Goal: Task Accomplishment & Management: Use online tool/utility

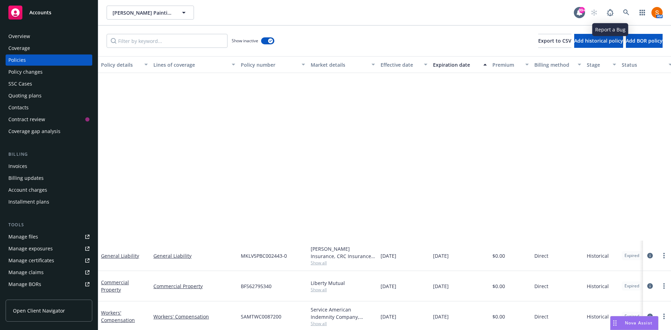
scroll to position [209, 0]
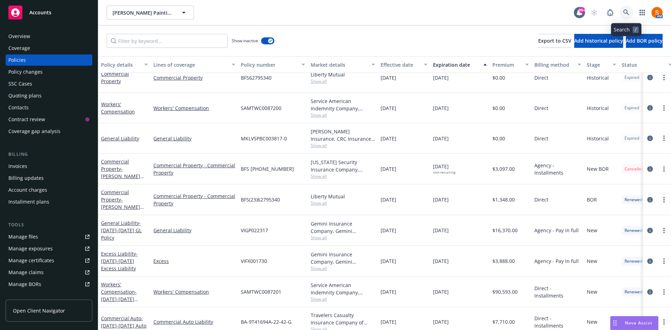
click at [622, 13] on link at bounding box center [626, 13] width 14 height 14
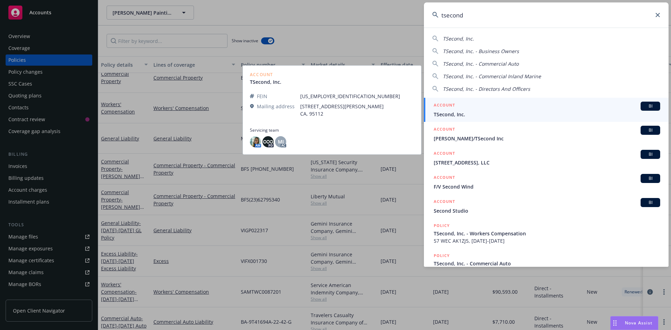
type input "tsecond"
click at [458, 118] on span "TSecond, Inc." at bounding box center [547, 114] width 226 height 7
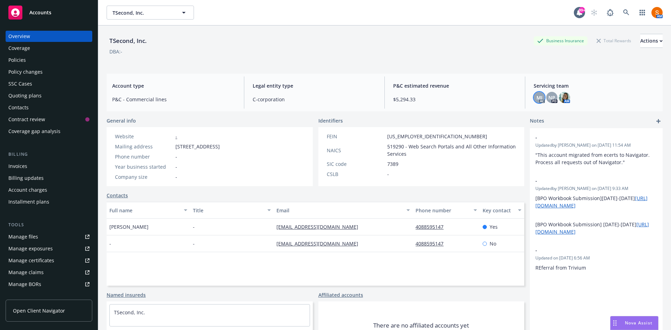
click at [538, 100] on span "MJ" at bounding box center [539, 97] width 6 height 7
click at [474, 73] on div "TSecond, Inc. Business Insurance Total Rewards Actions DBA: - Account type P&C …" at bounding box center [385, 187] width 556 height 322
click at [559, 99] on img at bounding box center [564, 97] width 11 height 11
click at [466, 81] on div "P&C estimated revenue $5,294.33" at bounding box center [455, 93] width 135 height 32
click at [623, 14] on icon at bounding box center [626, 12] width 6 height 6
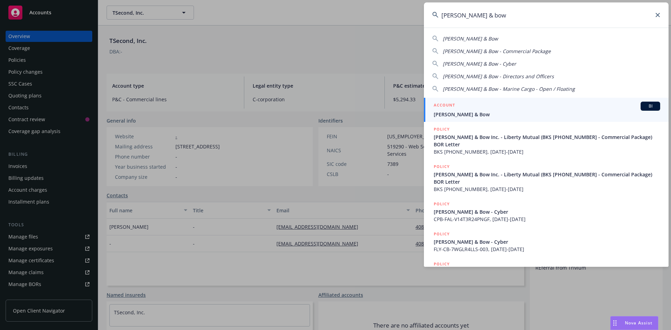
type input "mott & bow"
click at [475, 107] on div "ACCOUNT BI" at bounding box center [547, 106] width 226 height 9
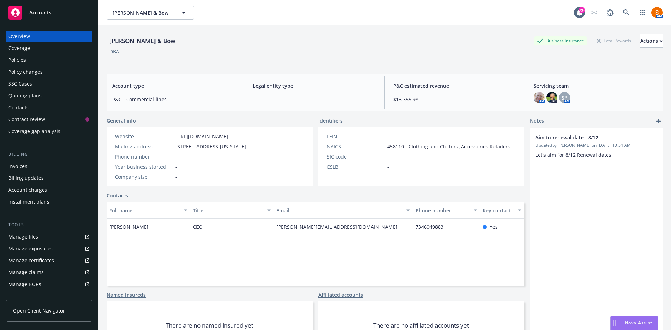
click at [36, 62] on div "Policies" at bounding box center [48, 60] width 81 height 11
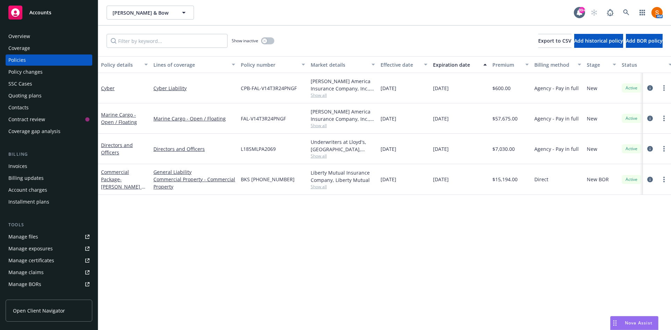
click at [320, 93] on span "Show all" at bounding box center [343, 95] width 64 height 6
click at [649, 87] on icon "circleInformation" at bounding box center [650, 88] width 6 height 6
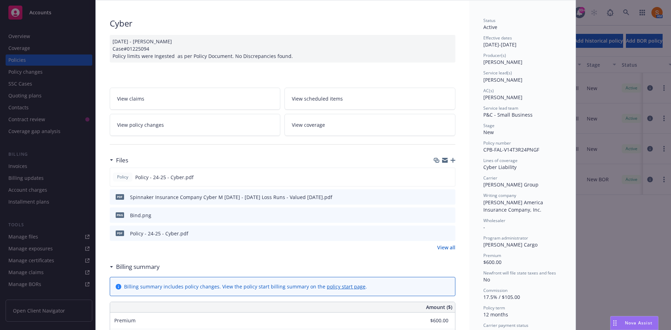
scroll to position [42, 0]
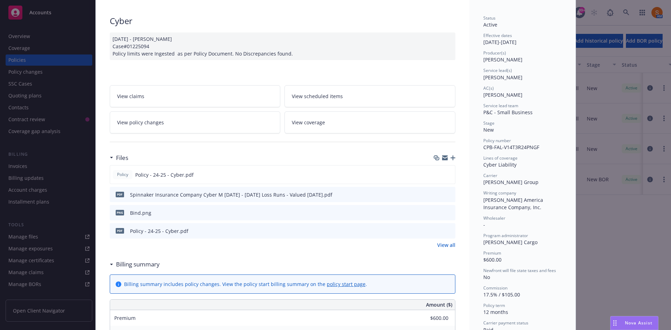
click at [447, 244] on link "View all" at bounding box center [446, 244] width 18 height 7
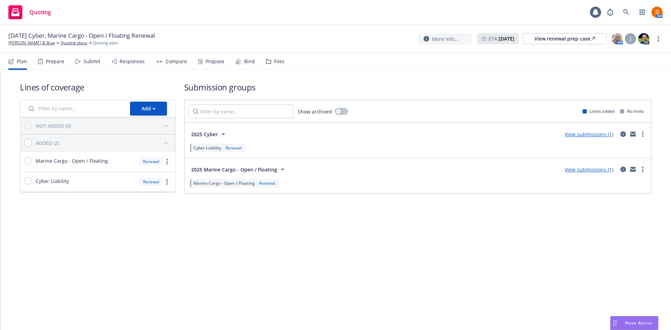
click at [201, 66] on div "Propose" at bounding box center [211, 61] width 26 height 17
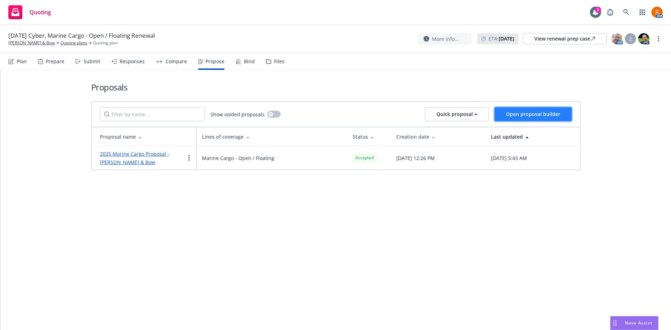
click at [539, 109] on button "Open proposal builder" at bounding box center [532, 114] width 77 height 14
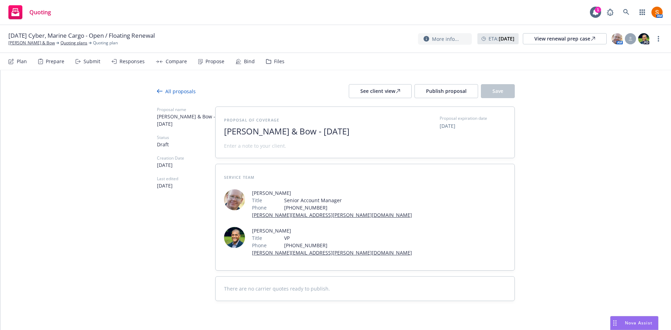
click at [299, 133] on span "Mott & Bow - August 2025" at bounding box center [309, 131] width 171 height 10
click at [85, 56] on div "Submit" at bounding box center [87, 61] width 25 height 17
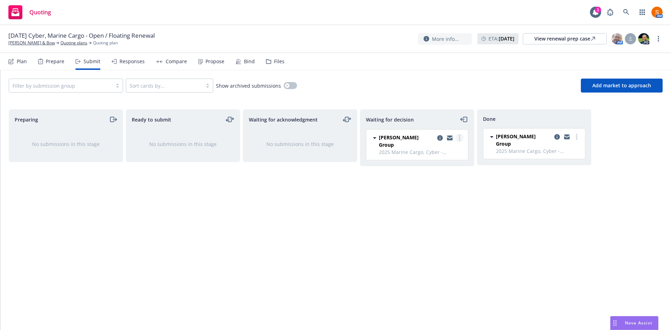
click at [460, 138] on circle "more" at bounding box center [459, 137] width 1 height 1
click at [431, 182] on span "Add accepted decision" at bounding box center [428, 180] width 70 height 7
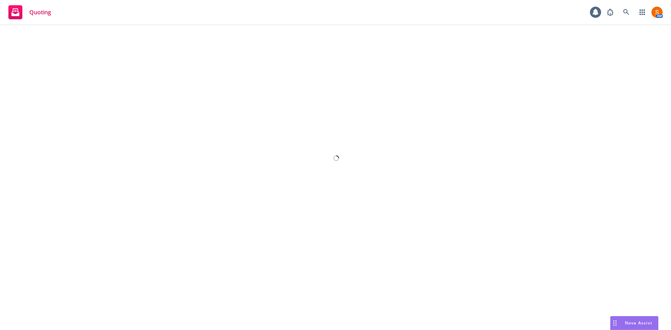
select select "12"
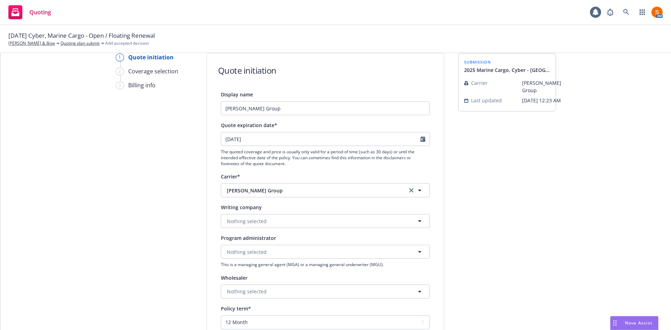
scroll to position [29, 0]
click at [268, 219] on button "Nothing selected" at bounding box center [325, 220] width 209 height 14
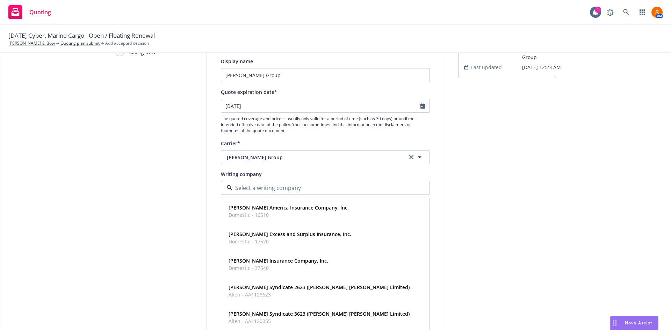
scroll to position [63, 0]
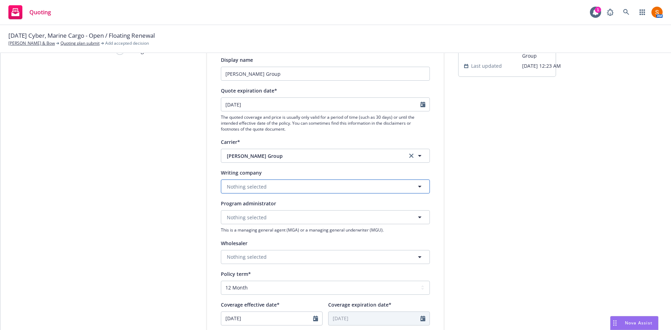
click at [264, 187] on button "Nothing selected" at bounding box center [325, 187] width 209 height 14
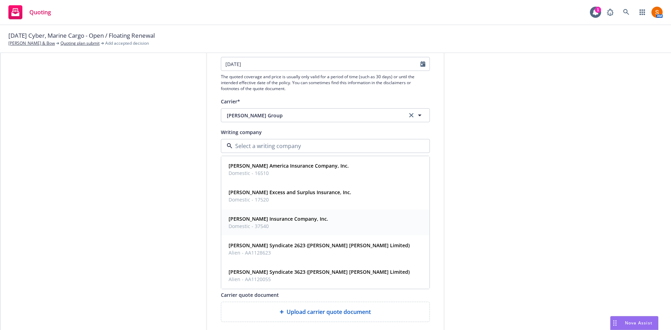
scroll to position [103, 0]
click at [256, 223] on span "Domestic - 37540" at bounding box center [279, 225] width 100 height 7
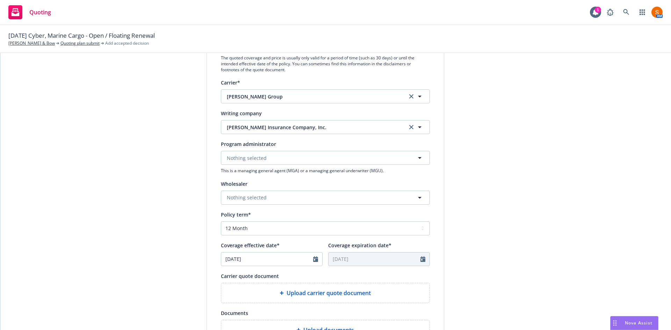
scroll to position [124, 0]
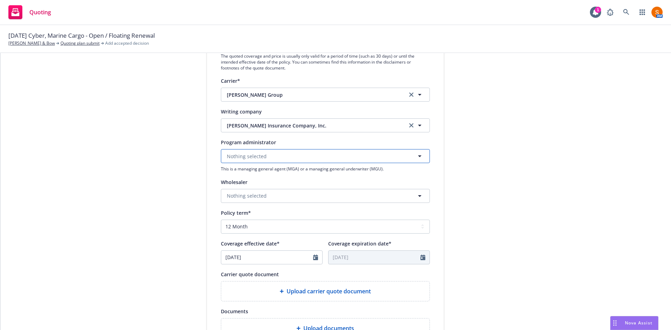
click at [253, 156] on span "Nothing selected" at bounding box center [247, 156] width 40 height 7
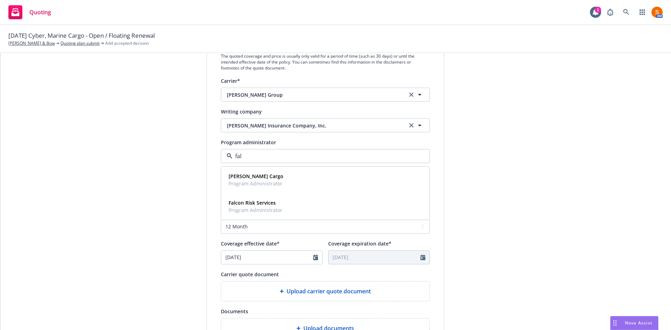
type input "falv"
click at [251, 176] on strong "Falvey Cargo" at bounding box center [256, 176] width 55 height 7
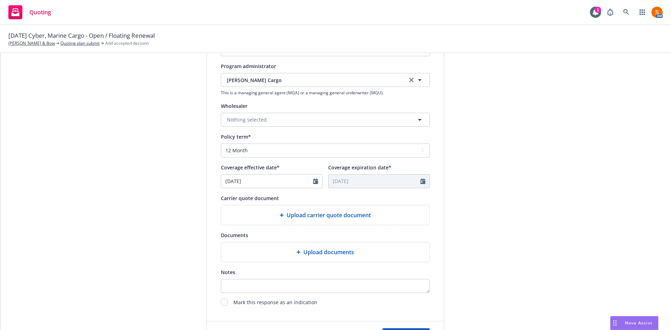
scroll to position [200, 0]
click at [324, 211] on span "Upload carrier quote document" at bounding box center [329, 215] width 84 height 8
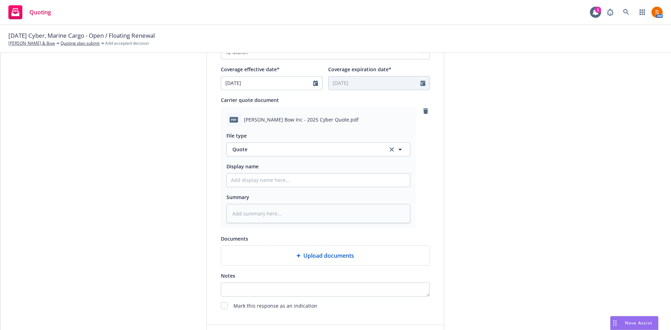
scroll to position [349, 0]
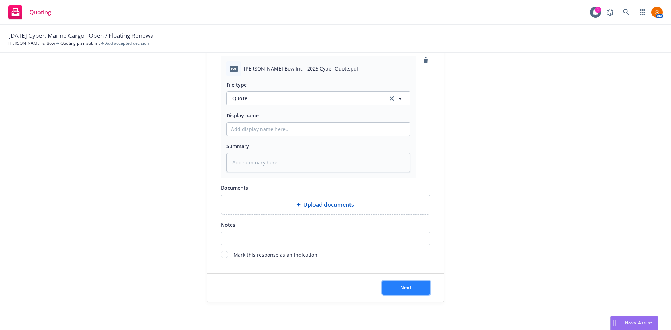
click at [404, 281] on button "Next" at bounding box center [406, 288] width 48 height 14
type textarea "x"
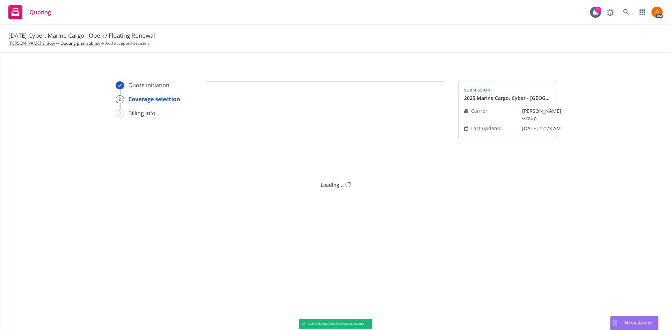
scroll to position [0, 0]
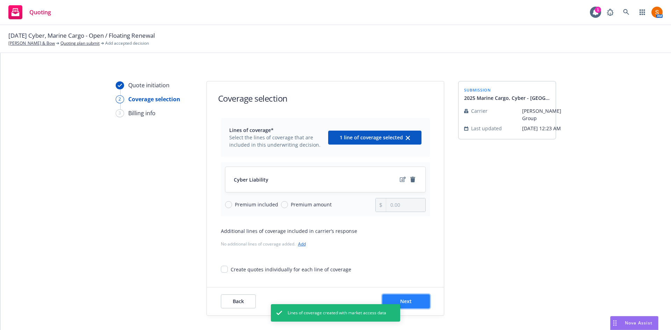
click at [412, 299] on button "Next" at bounding box center [406, 302] width 48 height 14
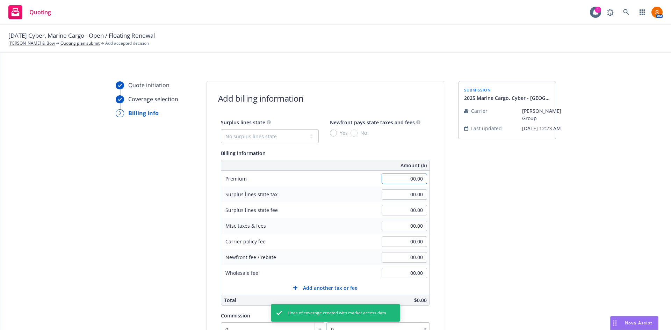
click at [412, 174] on input "00.00" at bounding box center [404, 179] width 45 height 10
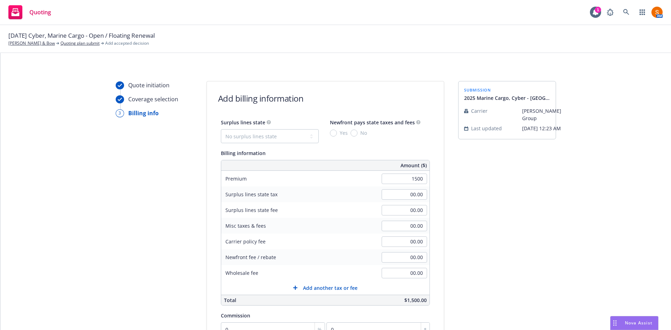
type input "1,500.00"
click at [317, 190] on div "Surplus lines state tax" at bounding box center [273, 195] width 105 height 16
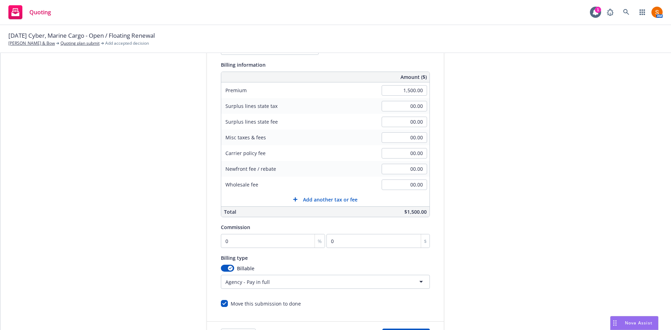
scroll to position [89, 0]
click at [236, 235] on input "0" at bounding box center [273, 241] width 104 height 14
type input "1"
type input "15"
type input "17"
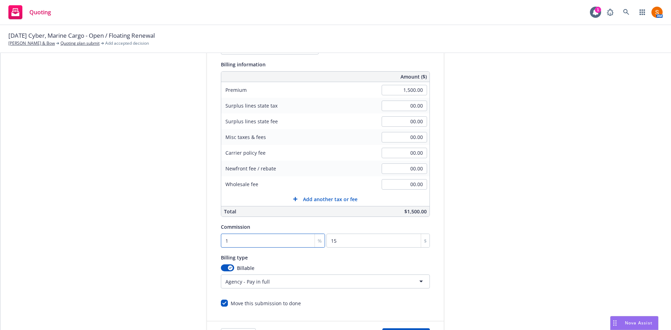
type input "255"
type input "17.5"
type input "262.5"
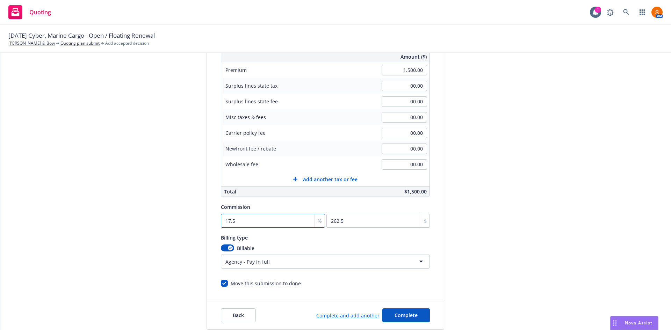
scroll to position [109, 0]
type input "17.5"
click at [415, 318] on button "Complete" at bounding box center [406, 315] width 48 height 14
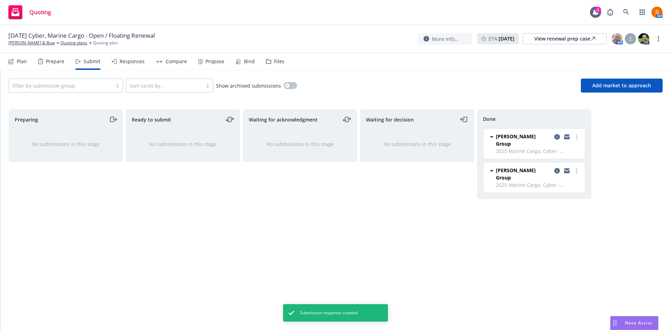
click at [205, 63] on div "Propose" at bounding box center [214, 62] width 19 height 6
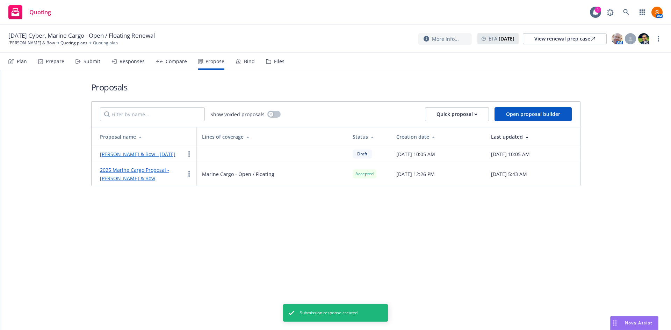
click at [129, 153] on link "Mott & Bow - August 2025" at bounding box center [137, 154] width 75 height 7
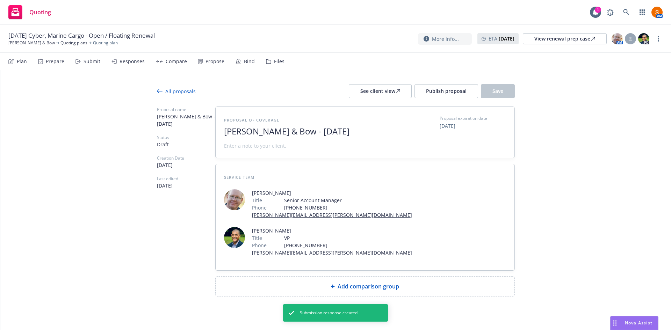
click at [289, 135] on span "Mott & Bow - August 2025" at bounding box center [309, 131] width 171 height 10
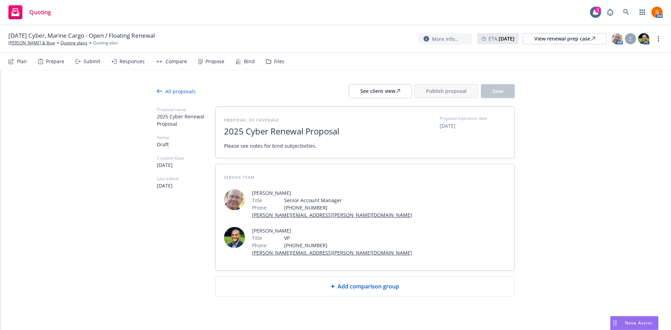
click at [372, 277] on div "Add comparison group" at bounding box center [365, 287] width 299 height 20
type textarea "x"
click at [299, 285] on span at bounding box center [365, 289] width 282 height 8
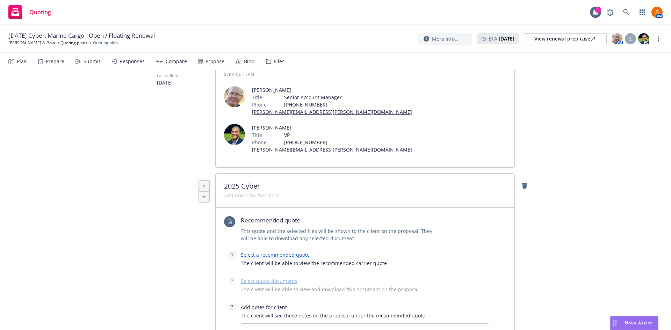
scroll to position [109, 0]
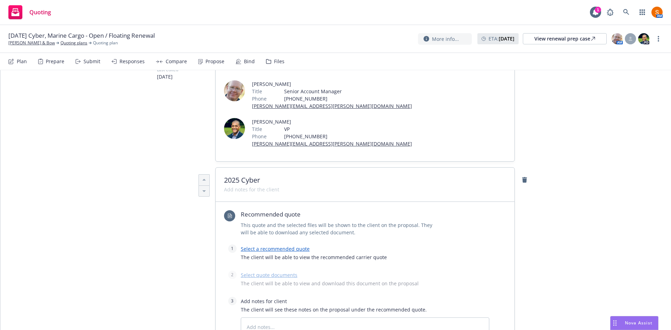
click at [276, 246] on link "Select a recommended quote" at bounding box center [275, 249] width 69 height 7
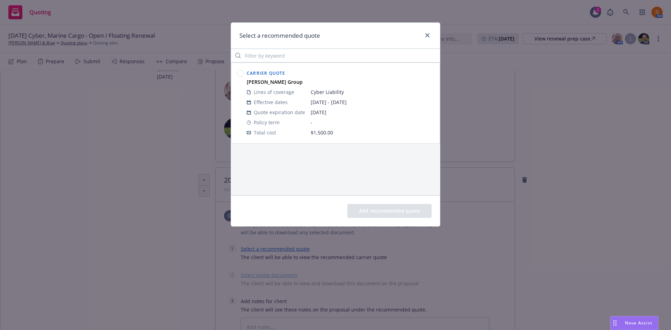
click at [240, 72] on circle at bounding box center [240, 73] width 7 height 7
click at [393, 212] on button "Add recommended quote" at bounding box center [389, 211] width 84 height 14
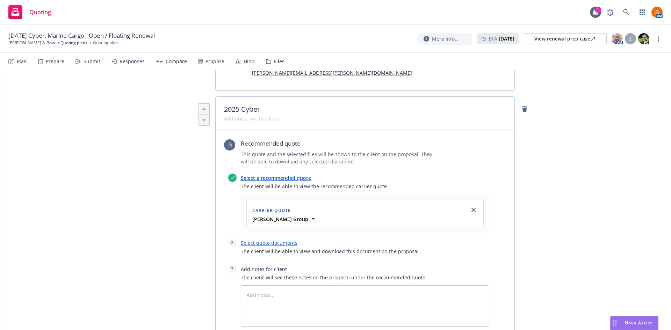
scroll to position [196, 0]
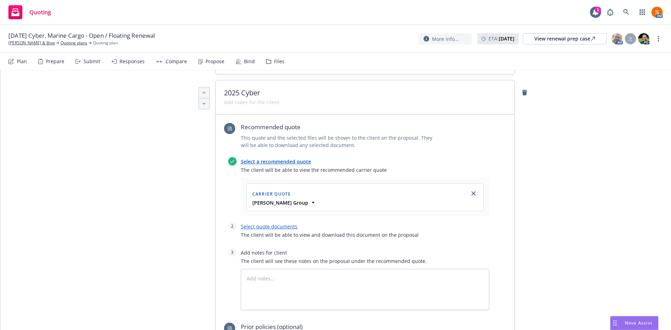
click at [266, 223] on link "Select quote documents" at bounding box center [269, 226] width 57 height 7
type textarea "x"
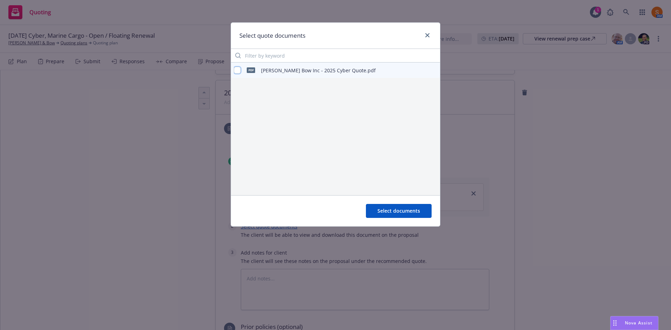
click at [238, 70] on input "checkbox" at bounding box center [237, 70] width 7 height 7
checkbox input "true"
click at [398, 207] on button "Select documents" at bounding box center [399, 211] width 66 height 14
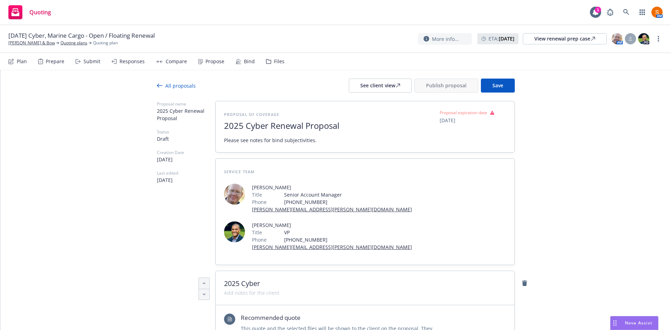
scroll to position [6, 0]
click at [276, 141] on span "Please see notes for bind subjectivities." at bounding box center [270, 139] width 93 height 7
click at [301, 167] on div "Service Team James Seagle Title Senior Account Manager Phone (650) 372-5015 jam…" at bounding box center [365, 211] width 299 height 106
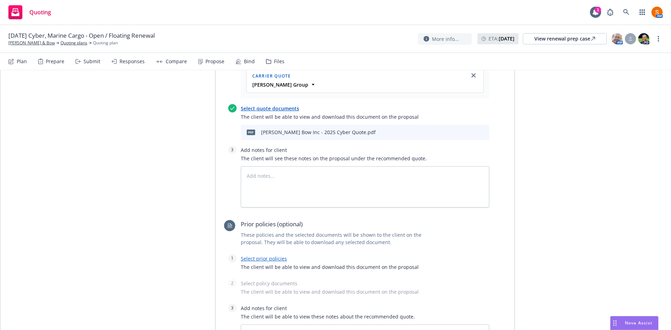
scroll to position [313, 0]
click at [270, 256] on link "Select prior policies" at bounding box center [264, 259] width 46 height 7
type textarea "x"
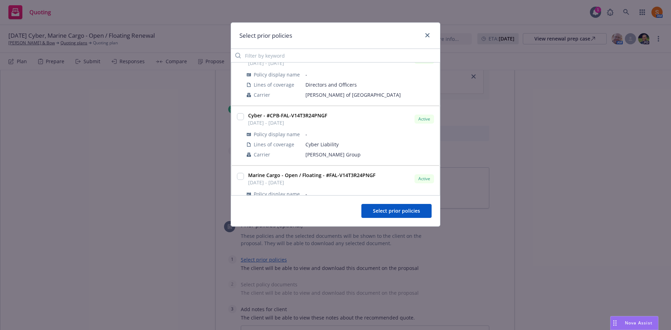
scroll to position [151, 0]
click at [240, 116] on input "checkbox" at bounding box center [240, 116] width 7 height 7
checkbox input "true"
click at [389, 211] on span "Select prior policies" at bounding box center [396, 211] width 47 height 7
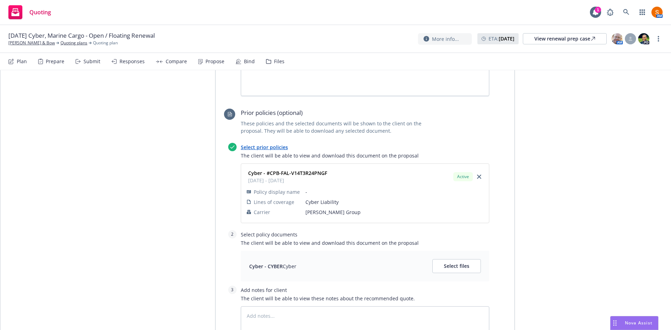
scroll to position [429, 0]
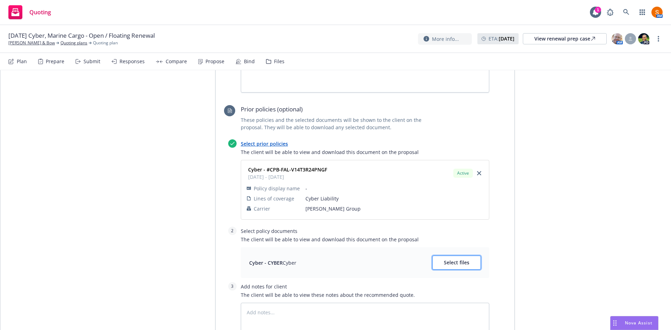
click at [448, 259] on span "Select files" at bounding box center [457, 262] width 26 height 7
type textarea "x"
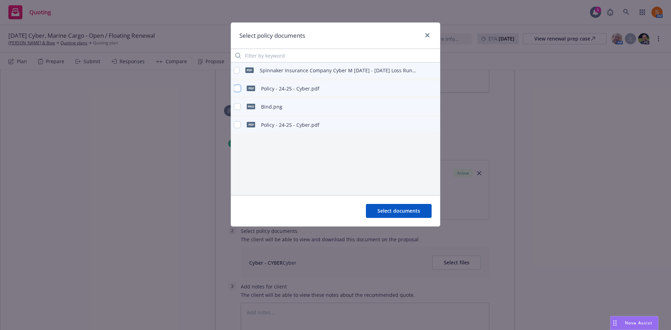
click at [236, 87] on input "checkbox" at bounding box center [237, 88] width 7 height 7
checkbox input "true"
click at [398, 205] on button "Select documents" at bounding box center [399, 211] width 66 height 14
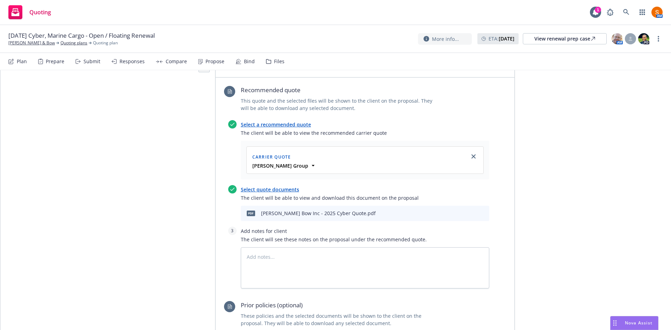
scroll to position [0, 0]
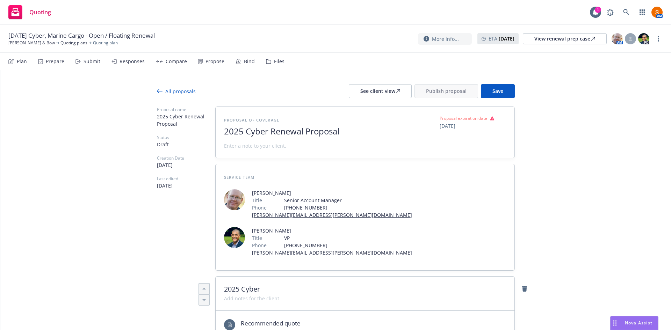
click at [498, 94] on span "Save" at bounding box center [497, 91] width 11 height 7
click at [389, 85] on div "See client view" at bounding box center [380, 91] width 40 height 13
click at [438, 91] on span "Publish proposal" at bounding box center [446, 91] width 41 height 7
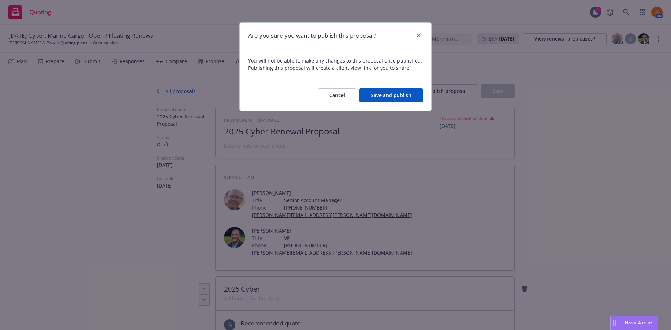
click at [397, 95] on button "Save and publish" at bounding box center [391, 95] width 64 height 14
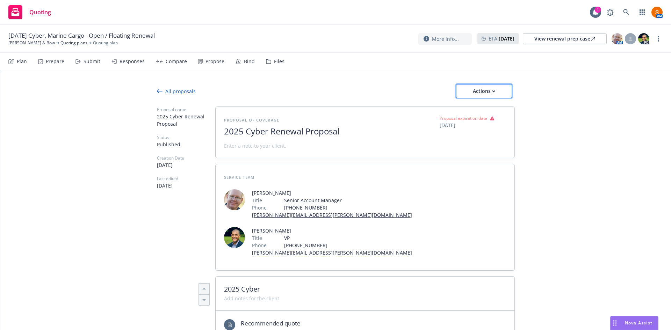
click at [479, 92] on div "Actions" at bounding box center [484, 91] width 33 height 13
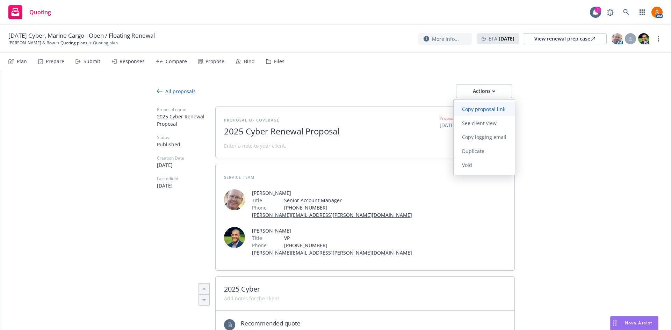
click at [493, 106] on span "Copy proposal link" at bounding box center [484, 109] width 60 height 7
type textarea "x"
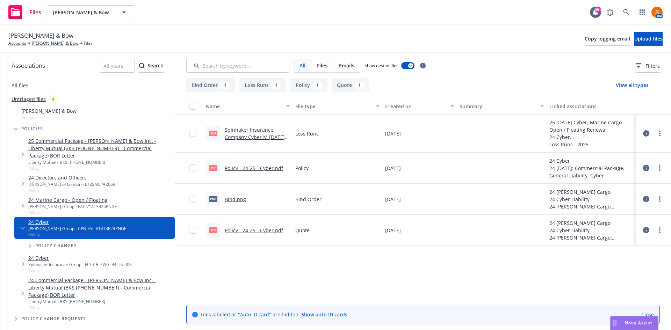
click at [264, 230] on link "Policy - 24-25 - Cyber.pdf" at bounding box center [254, 230] width 58 height 7
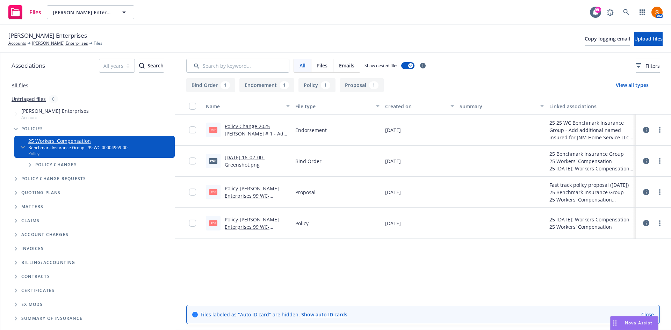
click at [251, 196] on link "Policy-[PERSON_NAME] Enterprises 99 WC-00004969-00.pdf" at bounding box center [252, 195] width 54 height 21
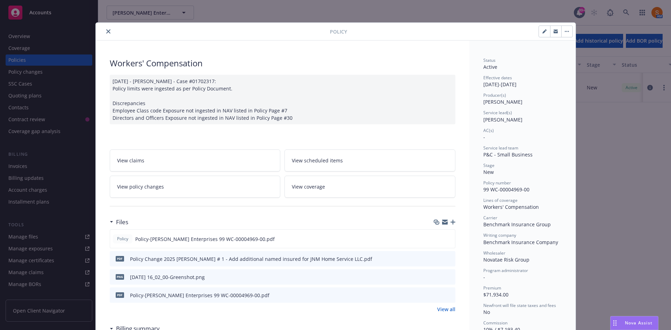
click at [104, 34] on button "close" at bounding box center [108, 31] width 8 height 8
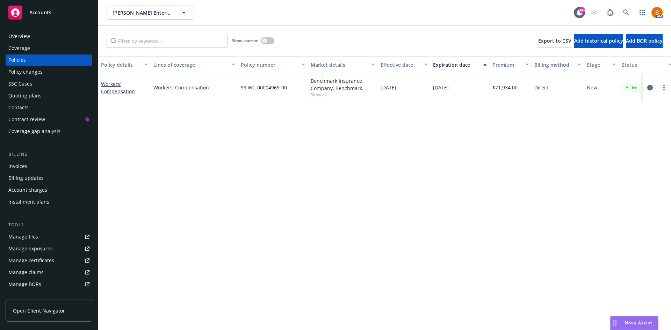
click at [324, 97] on span "Show all" at bounding box center [343, 95] width 64 height 6
click at [440, 133] on div "Policy details Lines of coverage Policy number Market details Effective date Ex…" at bounding box center [384, 193] width 573 height 274
click at [16, 169] on div "Invoices" at bounding box center [17, 166] width 19 height 11
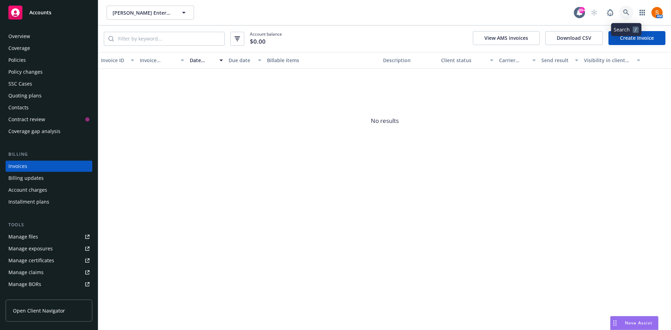
click at [624, 13] on icon at bounding box center [626, 12] width 6 height 6
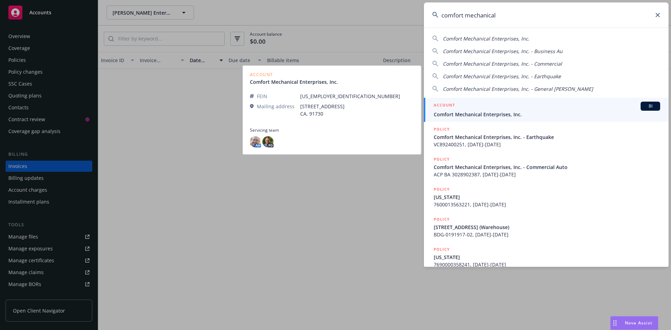
type input "comfort mechanical"
click at [504, 108] on div "ACCOUNT BI" at bounding box center [547, 106] width 226 height 9
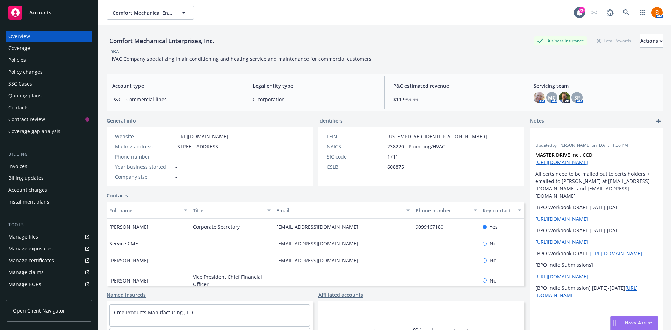
click at [43, 62] on div "Policies" at bounding box center [48, 60] width 81 height 11
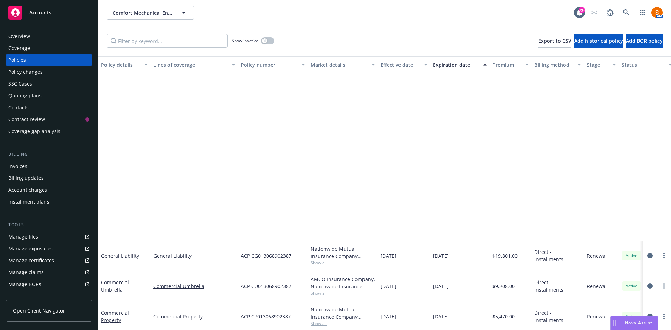
scroll to position [223, 0]
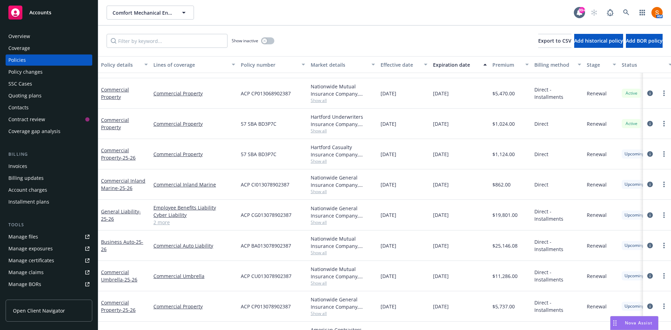
click at [34, 95] on div "Quoting plans" at bounding box center [24, 95] width 33 height 11
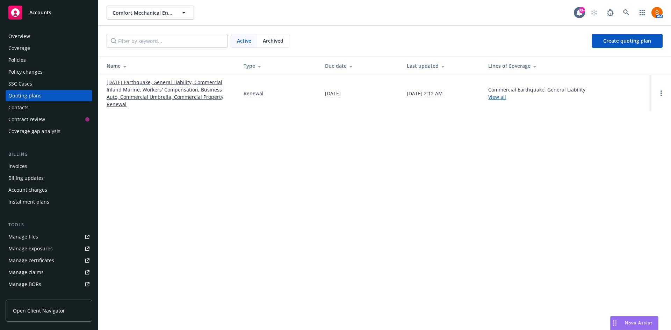
click at [178, 93] on link "[DATE] Earthquake, General Liability, Commercial Inland Marine, Workers' Compen…" at bounding box center [170, 93] width 126 height 29
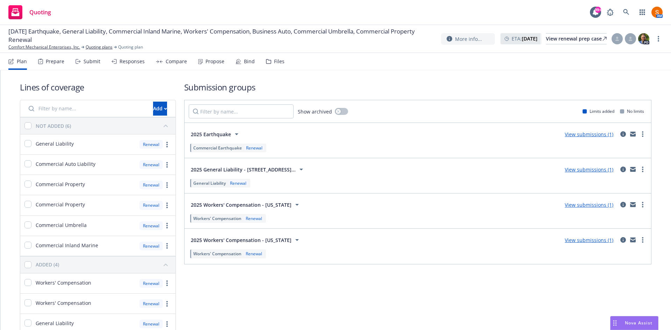
click at [218, 61] on div "Propose" at bounding box center [214, 62] width 19 height 6
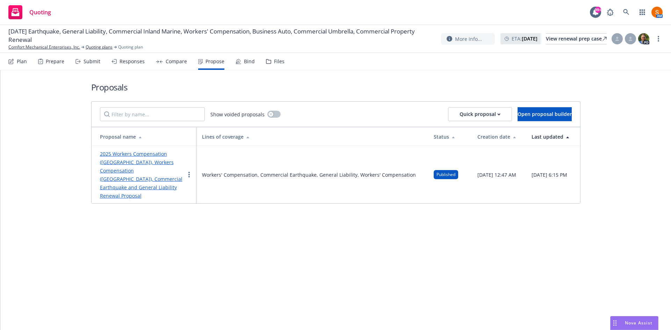
click at [244, 62] on div "Bind" at bounding box center [249, 62] width 11 height 6
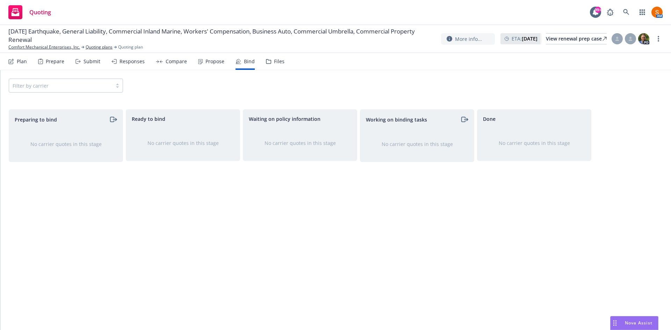
click at [209, 62] on div "Propose" at bounding box center [214, 62] width 19 height 6
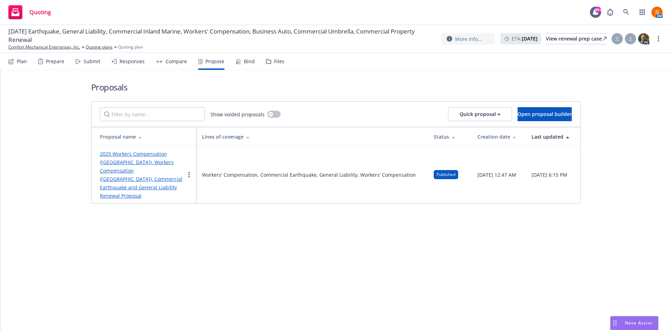
click at [236, 65] on div "Bind" at bounding box center [245, 61] width 19 height 17
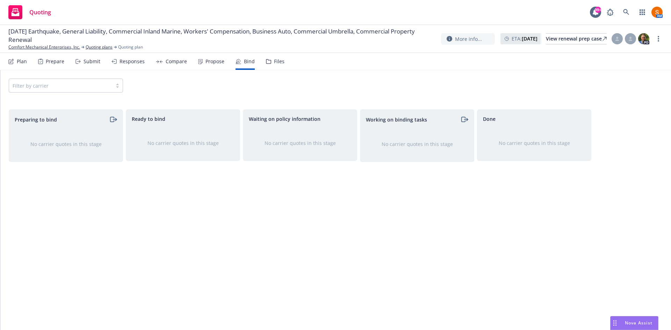
click at [67, 86] on div "Filter by carrier" at bounding box center [66, 86] width 114 height 14
click at [211, 60] on div "Propose" at bounding box center [214, 62] width 19 height 6
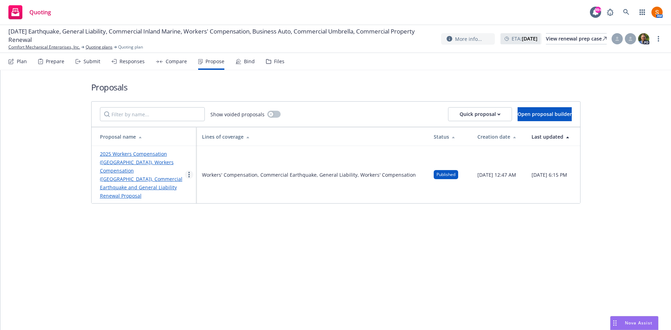
click at [188, 171] on link "more" at bounding box center [189, 175] width 8 height 8
click at [211, 212] on span "Log client response" at bounding box center [216, 211] width 62 height 7
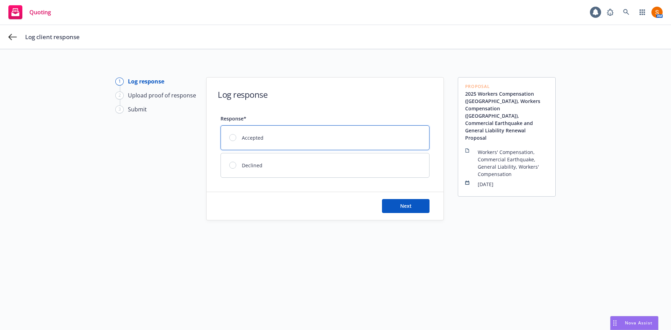
click at [300, 146] on div "Accepted" at bounding box center [325, 138] width 208 height 24
click at [389, 203] on button "Next" at bounding box center [406, 206] width 48 height 14
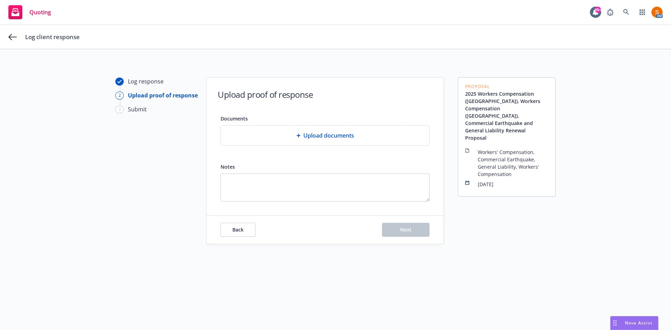
click at [313, 134] on span "Upload documents" at bounding box center [328, 135] width 51 height 8
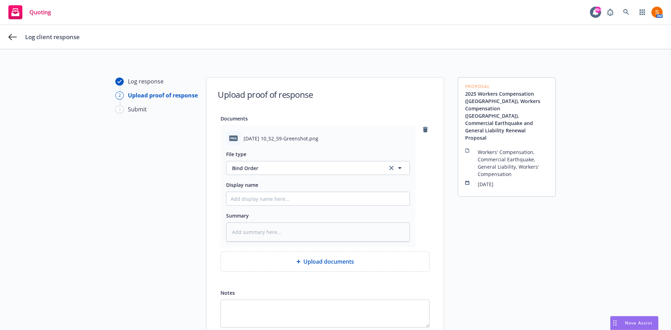
scroll to position [68, 0]
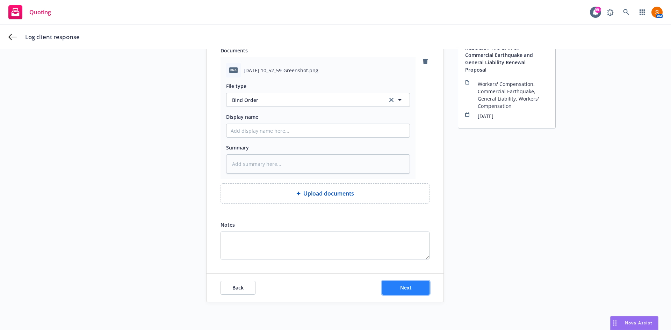
click at [417, 289] on button "Next" at bounding box center [406, 288] width 48 height 14
type textarea "x"
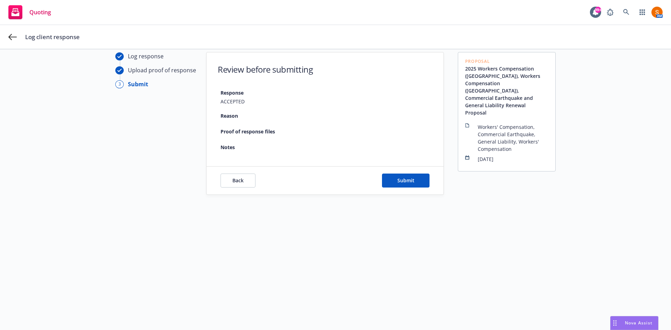
scroll to position [25, 0]
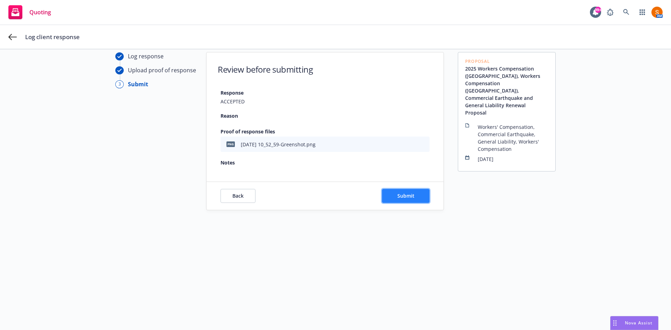
click at [397, 196] on span "Submit" at bounding box center [405, 196] width 17 height 7
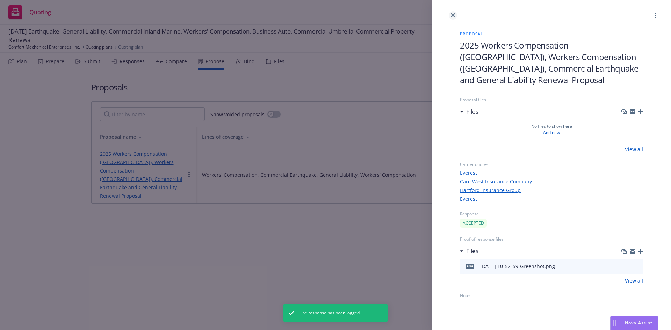
click at [454, 17] on link "close" at bounding box center [453, 15] width 8 height 8
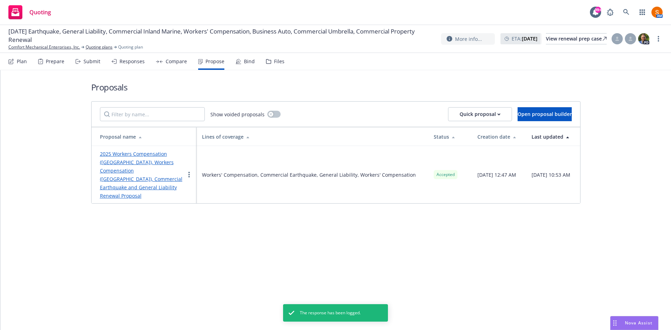
click at [246, 59] on div "Bind" at bounding box center [249, 62] width 11 height 6
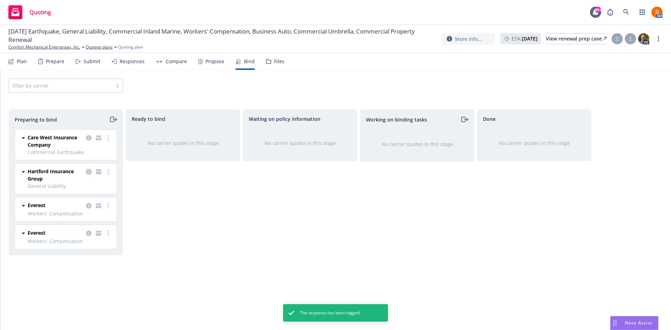
drag, startPoint x: 112, startPoint y: 169, endPoint x: 89, endPoint y: 171, distance: 22.8
click at [89, 171] on div at bounding box center [99, 175] width 28 height 15
click at [89, 171] on icon "copy logging email" at bounding box center [89, 172] width 6 height 6
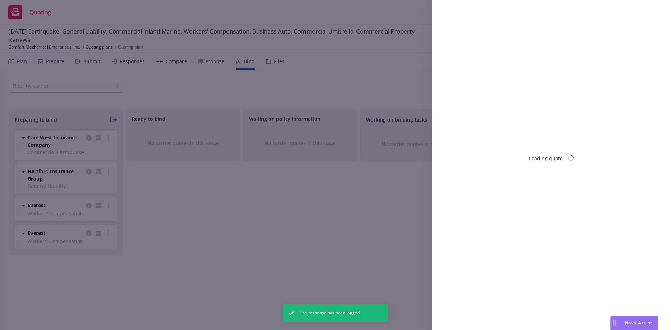
select select "CA"
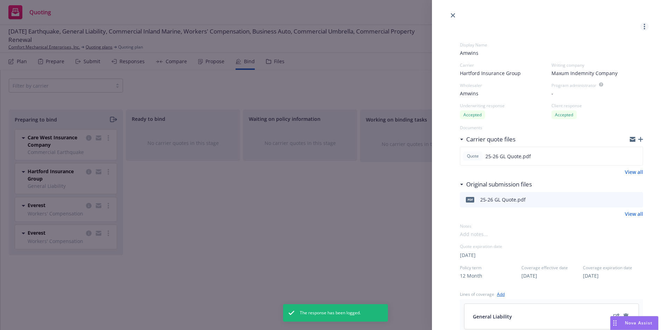
click at [641, 26] on link "more" at bounding box center [644, 26] width 8 height 8
click at [454, 17] on icon "close" at bounding box center [453, 15] width 4 height 4
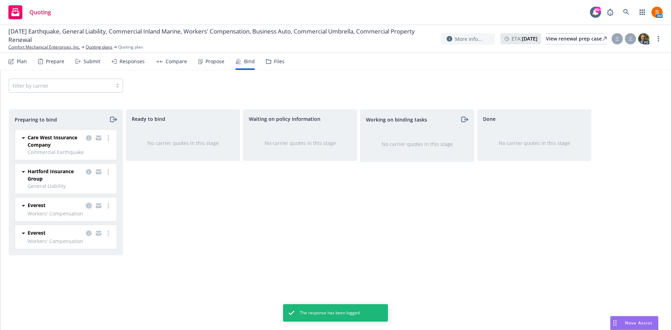
click at [89, 207] on icon "copy logging email" at bounding box center [89, 206] width 6 height 6
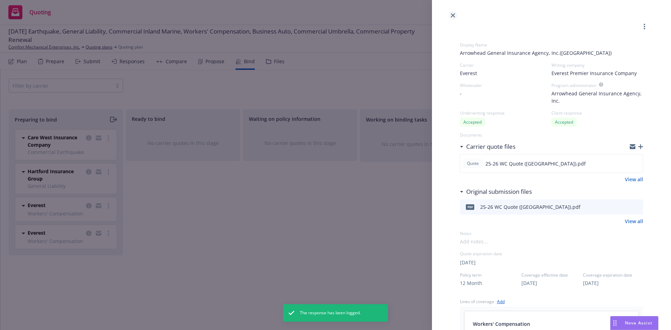
click at [453, 15] on icon "close" at bounding box center [453, 15] width 4 height 4
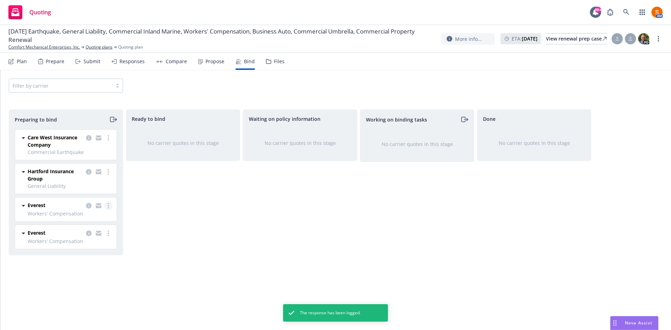
click at [107, 208] on link "more" at bounding box center [108, 206] width 8 height 8
click at [82, 233] on span "Log bind order" at bounding box center [69, 234] width 51 height 7
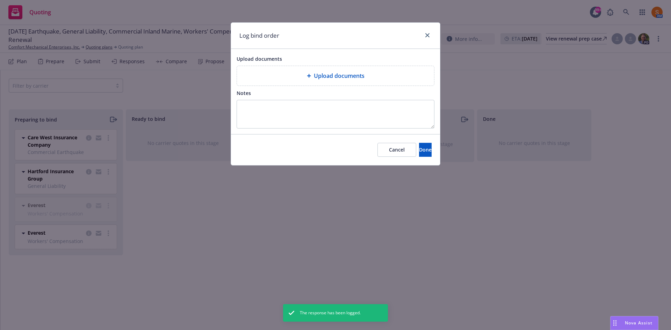
click at [312, 84] on div "Upload documents" at bounding box center [335, 76] width 197 height 20
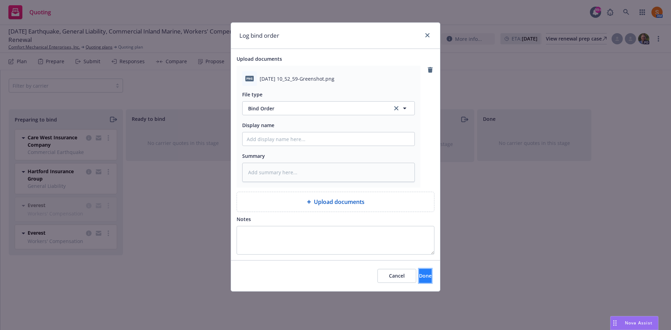
click at [419, 283] on button "Done" at bounding box center [425, 276] width 13 height 14
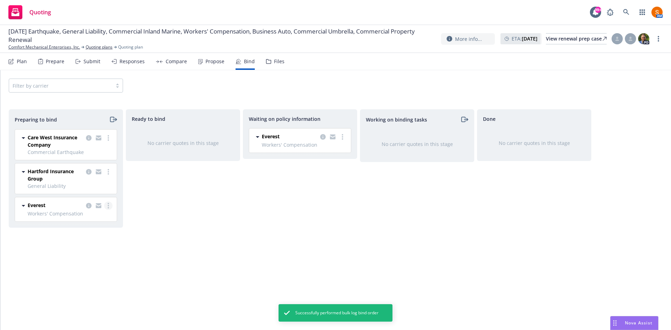
click at [108, 207] on icon "more" at bounding box center [108, 206] width 1 height 6
click at [81, 233] on span "Log bind order" at bounding box center [69, 234] width 51 height 7
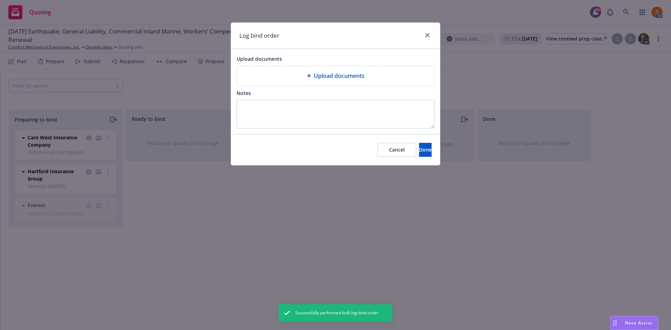
click at [362, 79] on span "Upload documents" at bounding box center [339, 76] width 51 height 8
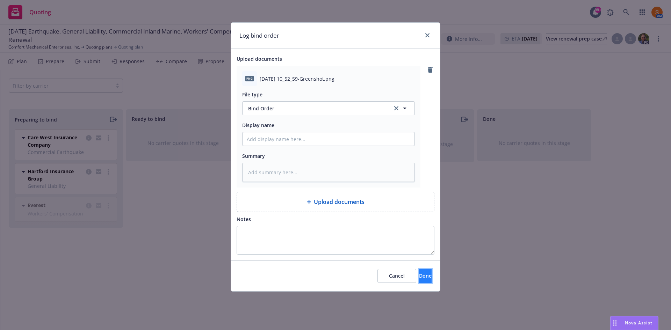
click at [419, 278] on span "Done" at bounding box center [425, 276] width 13 height 7
type textarea "x"
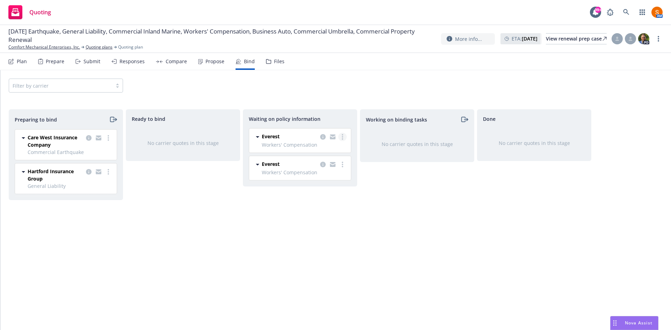
click at [342, 135] on circle "more" at bounding box center [342, 134] width 1 height 1
click at [327, 154] on span "Create policies" at bounding box center [308, 151] width 51 height 7
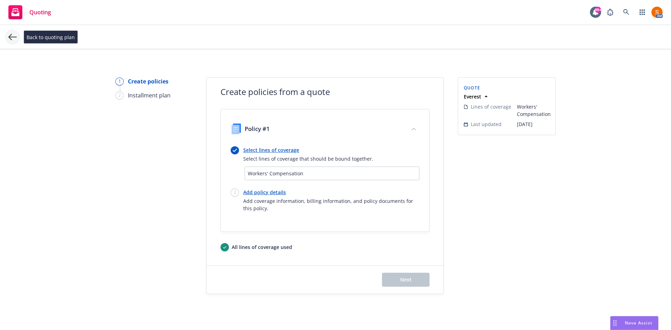
click at [15, 39] on icon at bounding box center [12, 37] width 8 height 8
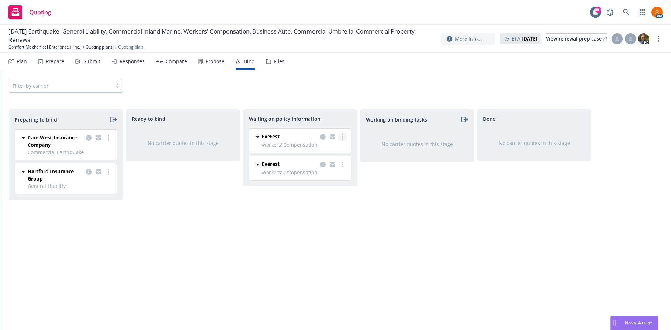
click at [344, 136] on link "more" at bounding box center [342, 137] width 8 height 8
click at [325, 135] on icon "copy logging email" at bounding box center [323, 137] width 6 height 6
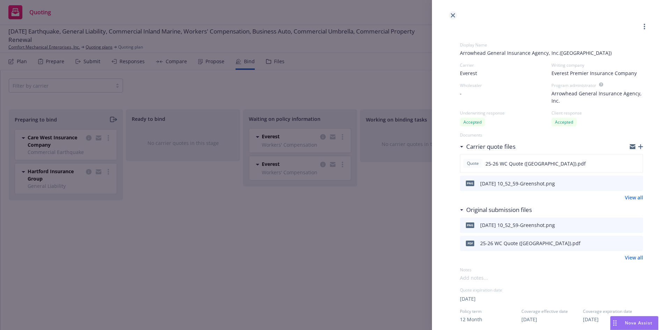
click at [454, 15] on icon "close" at bounding box center [453, 15] width 4 height 4
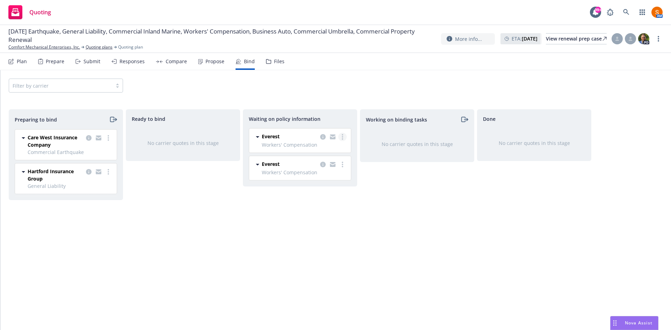
click at [341, 138] on link "more" at bounding box center [342, 137] width 8 height 8
click at [330, 151] on span "Create policies" at bounding box center [308, 151] width 51 height 7
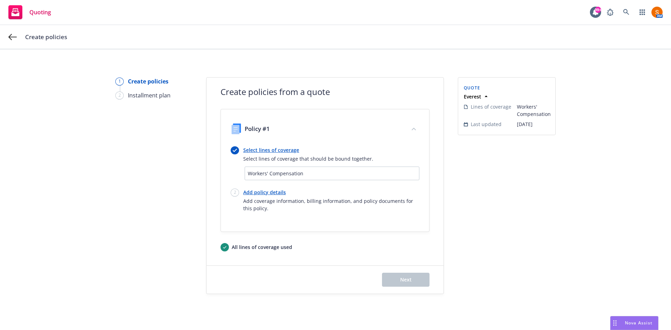
click at [283, 193] on link "Add policy details" at bounding box center [331, 192] width 176 height 7
select select "12"
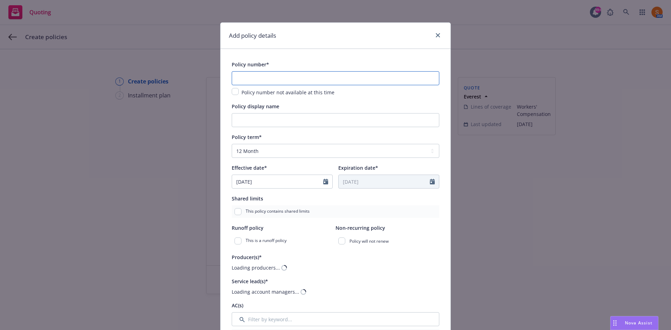
click at [265, 84] on input "text" at bounding box center [336, 78] width 208 height 14
paste input "7600013563251"
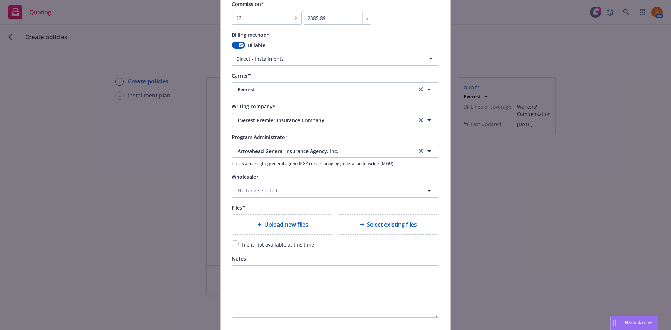
scroll to position [623, 0]
type input "7600013563251"
click at [234, 243] on input "checkbox" at bounding box center [235, 243] width 7 height 7
checkbox input "true"
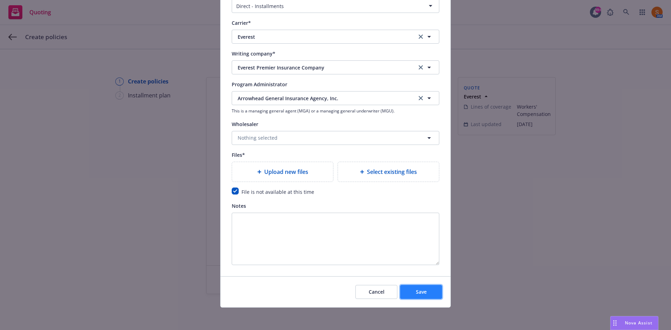
click at [426, 298] on button "Save" at bounding box center [421, 292] width 42 height 14
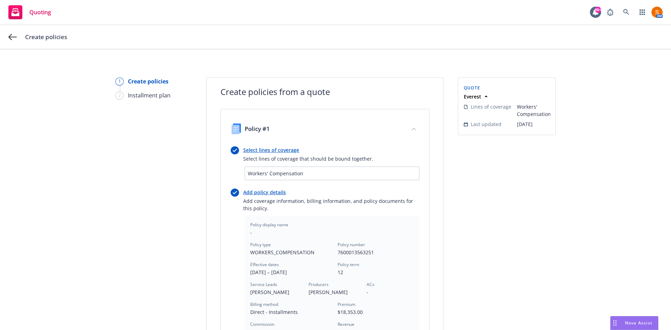
scroll to position [196, 0]
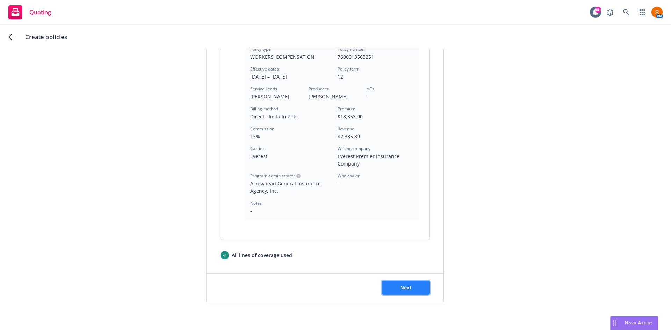
click at [416, 284] on button "Next" at bounding box center [406, 288] width 48 height 14
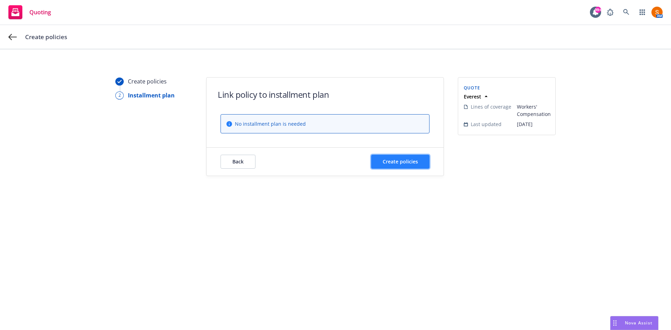
click at [400, 166] on button "Create policies" at bounding box center [400, 162] width 58 height 14
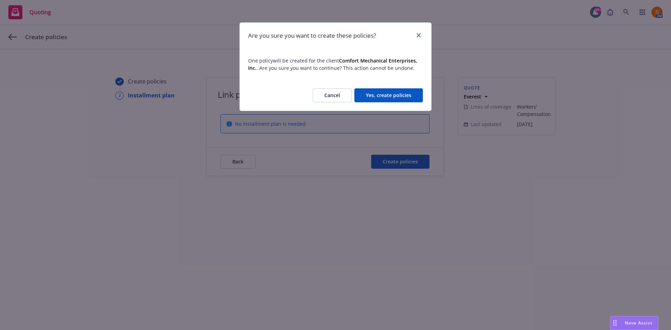
click at [387, 94] on button "Yes, create policies" at bounding box center [388, 95] width 68 height 14
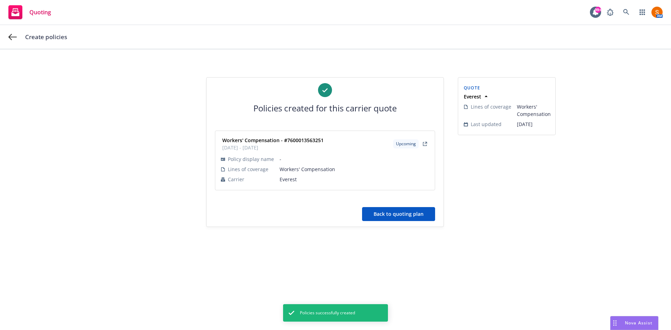
click at [417, 220] on button "Back to quoting plan" at bounding box center [398, 214] width 73 height 14
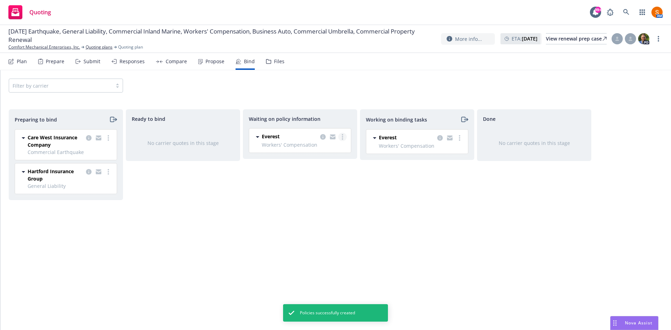
click at [344, 140] on link "more" at bounding box center [342, 137] width 8 height 8
click at [318, 155] on link "Create policies" at bounding box center [314, 151] width 63 height 14
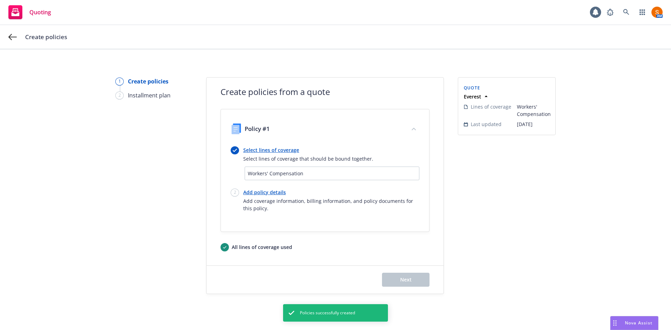
click at [263, 191] on link "Add policy details" at bounding box center [331, 192] width 176 height 7
select select "12"
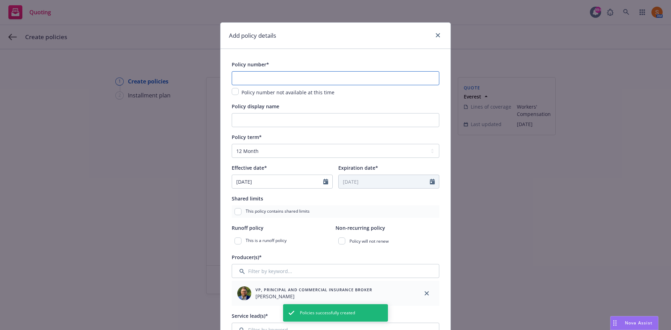
click at [279, 77] on input "text" at bounding box center [336, 78] width 208 height 14
click at [284, 77] on input "text" at bounding box center [336, 78] width 208 height 14
paste input "7690000358251"
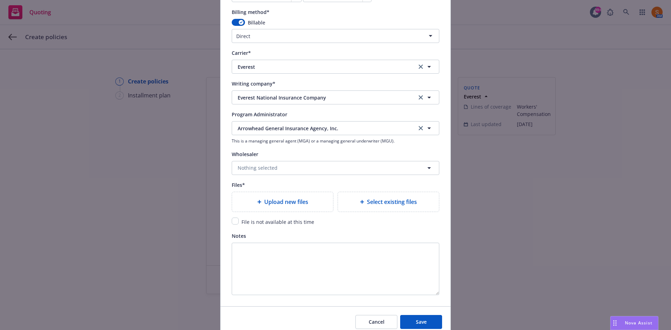
scroll to position [675, 0]
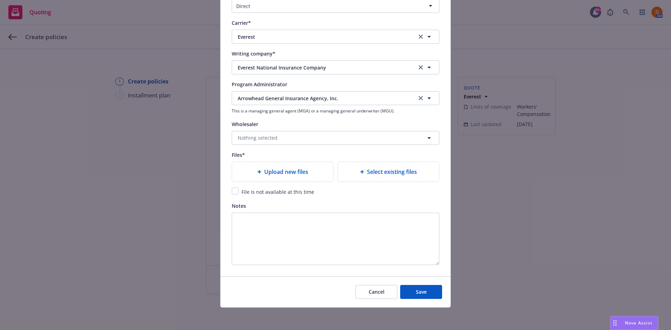
type input "7690000358251"
click at [232, 191] on input "checkbox" at bounding box center [235, 191] width 7 height 7
checkbox input "true"
click at [424, 295] on span "Save" at bounding box center [421, 292] width 11 height 7
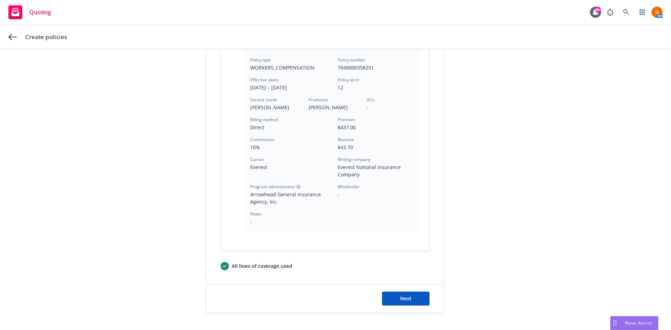
scroll to position [196, 0]
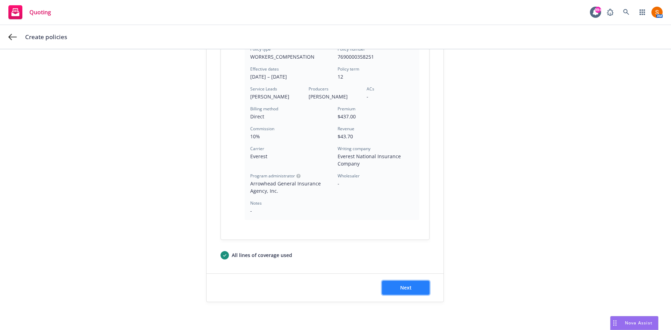
click at [409, 293] on button "Next" at bounding box center [406, 288] width 48 height 14
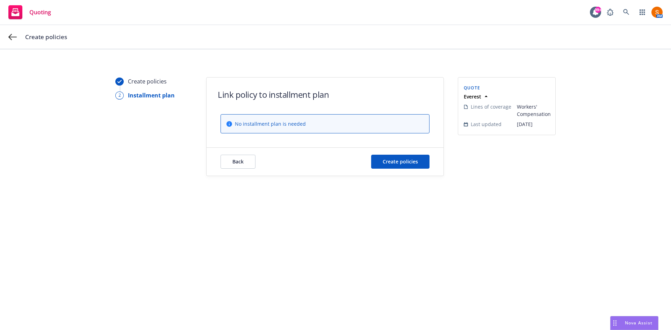
scroll to position [0, 0]
click at [399, 162] on span "Create policies" at bounding box center [400, 161] width 35 height 7
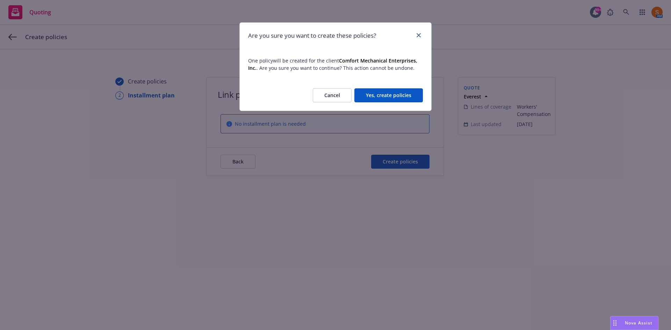
click at [386, 90] on button "Yes, create policies" at bounding box center [388, 95] width 68 height 14
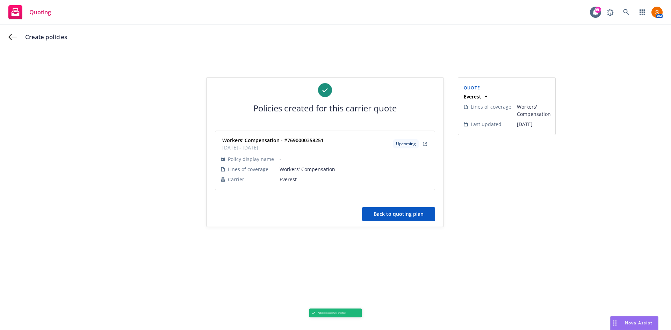
click at [399, 209] on button "Back to quoting plan" at bounding box center [398, 214] width 73 height 14
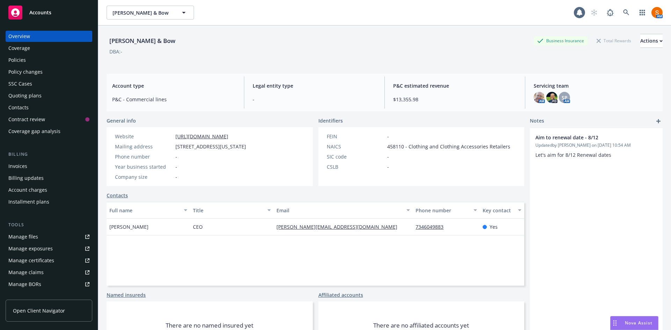
click at [38, 60] on div "Policies" at bounding box center [48, 60] width 81 height 11
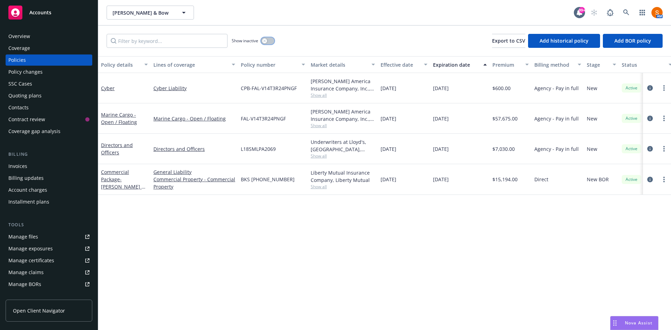
click at [270, 39] on button "button" at bounding box center [267, 40] width 13 height 7
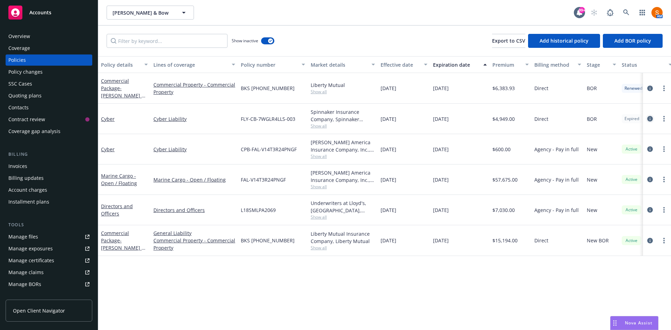
click at [650, 120] on icon "circleInformation" at bounding box center [650, 119] width 6 height 6
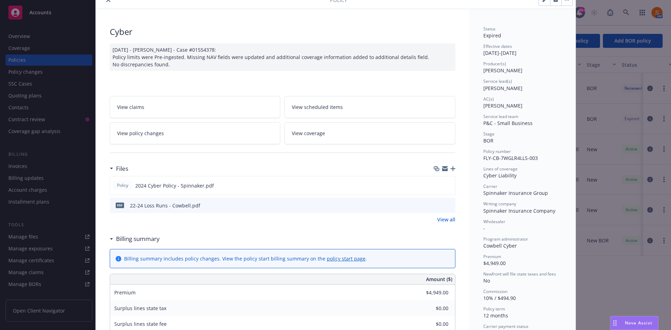
scroll to position [32, 0]
click at [447, 183] on icon "preview file" at bounding box center [448, 184] width 6 height 5
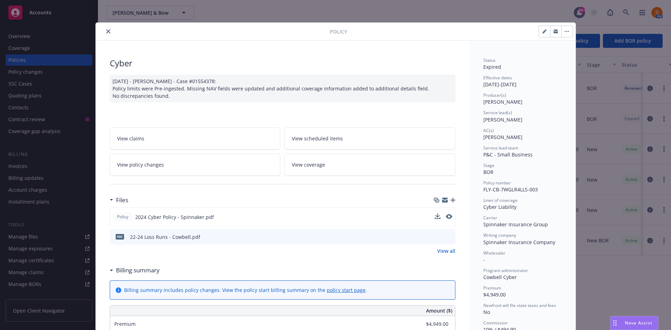
click at [106, 32] on icon "close" at bounding box center [108, 31] width 4 height 4
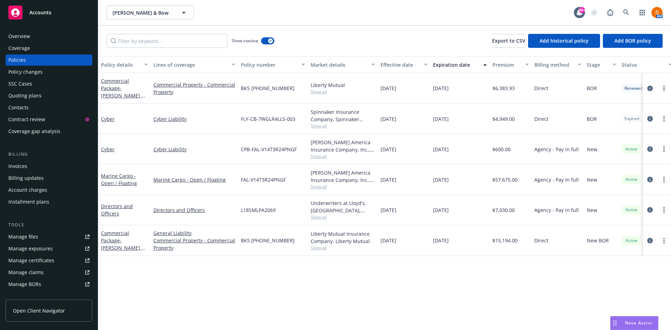
click at [269, 180] on span "FAL-V14T3R24PNGF" at bounding box center [263, 179] width 45 height 7
click at [262, 193] on div "FAL-V14T3R24PNGF" at bounding box center [273, 180] width 70 height 30
click at [267, 182] on span "FAL-V14T3R24PNGF" at bounding box center [263, 179] width 45 height 7
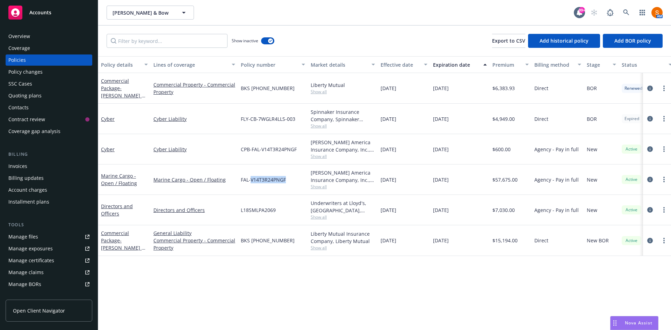
click at [267, 182] on span "FAL-V14T3R24PNGF" at bounding box center [263, 179] width 45 height 7
click at [270, 190] on div "FAL-V14T3R24PNGF" at bounding box center [273, 180] width 70 height 30
click at [650, 120] on icon "circleInformation" at bounding box center [650, 119] width 6 height 6
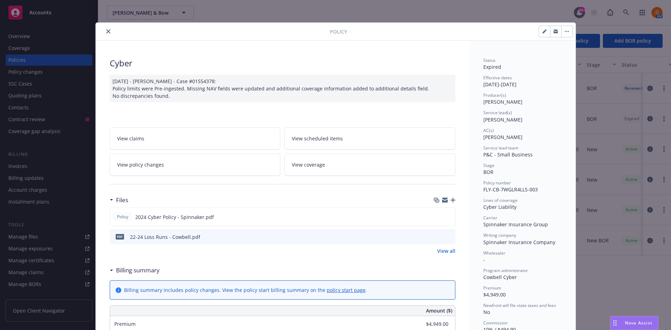
scroll to position [21, 0]
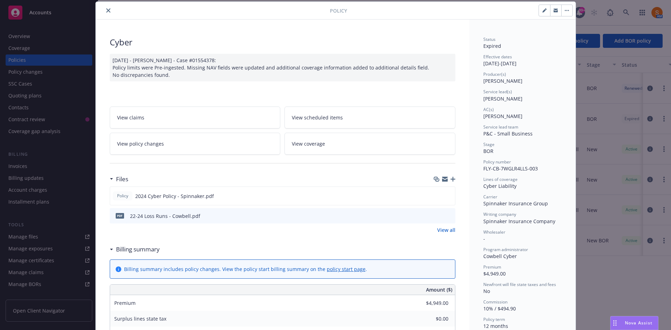
click at [106, 9] on icon "close" at bounding box center [108, 10] width 4 height 4
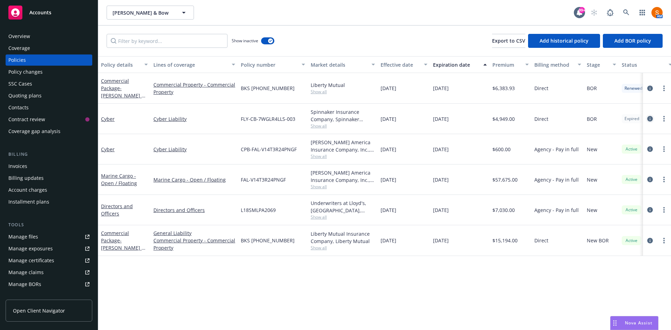
click at [651, 121] on icon "circleInformation" at bounding box center [650, 119] width 6 height 6
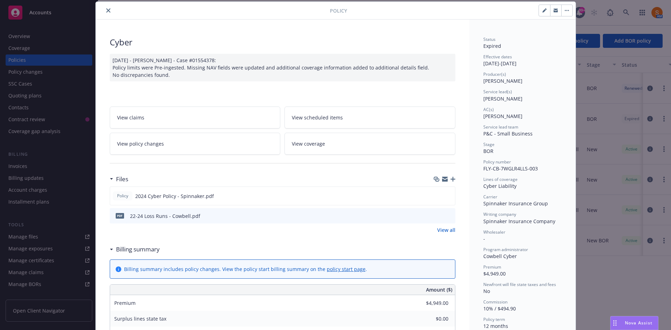
scroll to position [82, 0]
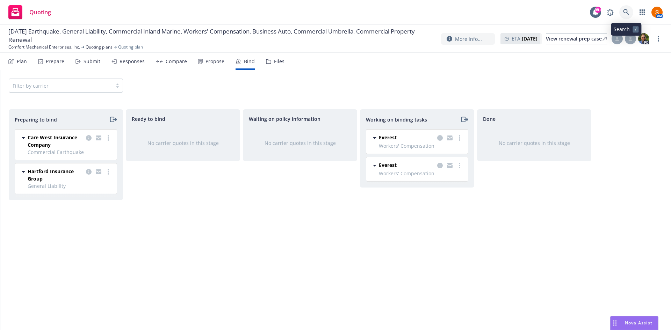
click at [625, 8] on link at bounding box center [626, 12] width 14 height 14
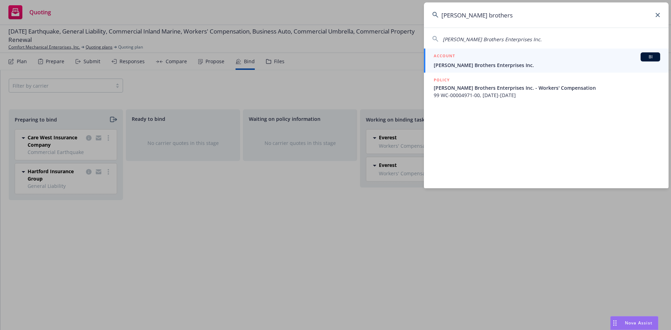
type input "[PERSON_NAME] brothers"
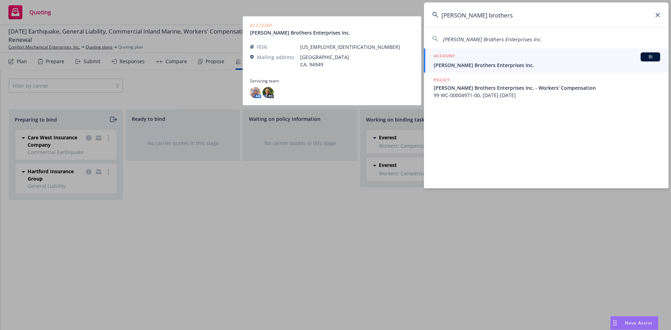
click at [492, 66] on span "[PERSON_NAME] Brothers Enterprises Inc." at bounding box center [547, 65] width 226 height 7
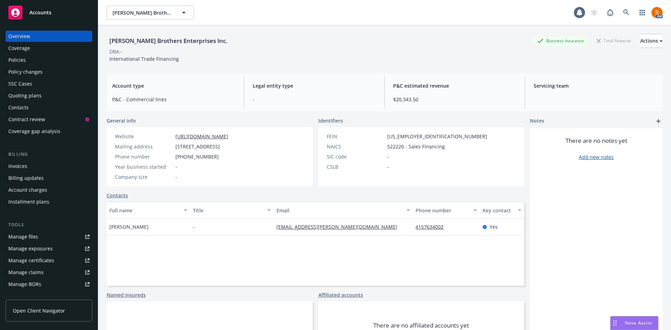
click at [29, 61] on div "Policies" at bounding box center [48, 60] width 81 height 11
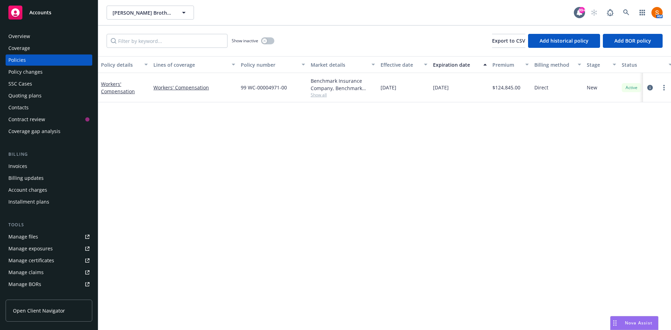
click at [33, 162] on div "Invoices" at bounding box center [48, 166] width 81 height 11
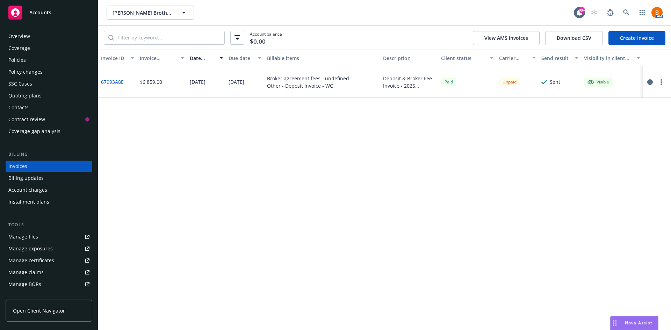
click at [121, 82] on link "67993A8E" at bounding box center [112, 81] width 23 height 7
click at [26, 61] on div "Policies" at bounding box center [48, 60] width 81 height 11
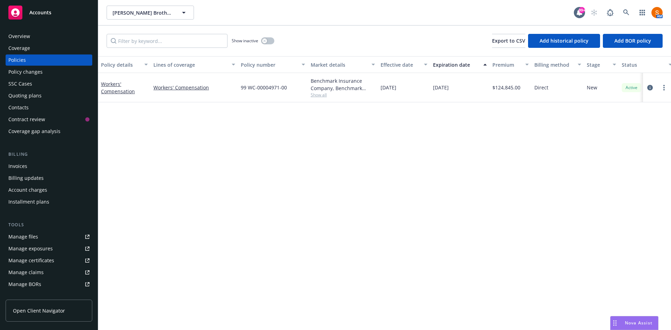
click at [42, 164] on div "Invoices" at bounding box center [48, 166] width 81 height 11
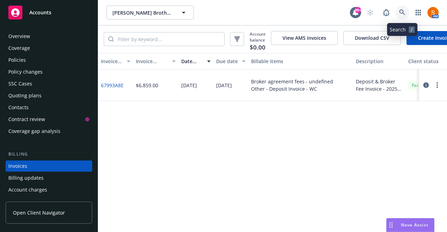
click at [405, 12] on icon at bounding box center [402, 12] width 6 height 6
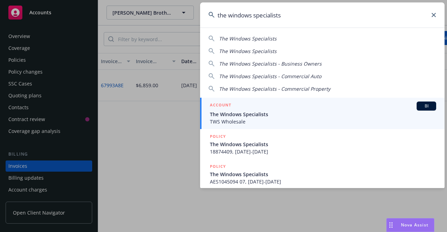
type input "the windows specialists"
click at [240, 117] on span "The Windows Specialists" at bounding box center [323, 114] width 226 height 7
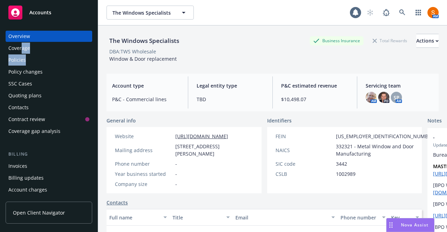
drag, startPoint x: 42, startPoint y: 66, endPoint x: 20, endPoint y: 54, distance: 24.4
click at [20, 54] on div "Overview Coverage Policies Policy changes SSC Cases Quoting plans Contacts Cont…" at bounding box center [49, 84] width 87 height 106
click at [21, 55] on div "Policies" at bounding box center [16, 60] width 17 height 11
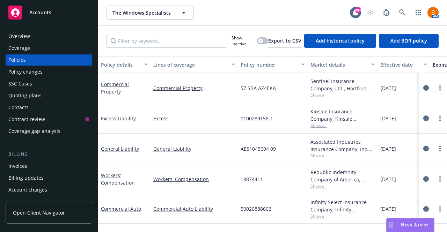
scroll to position [1, 0]
click at [424, 146] on icon "circleInformation" at bounding box center [427, 149] width 6 height 6
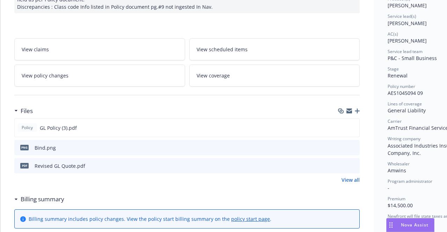
scroll to position [100, 0]
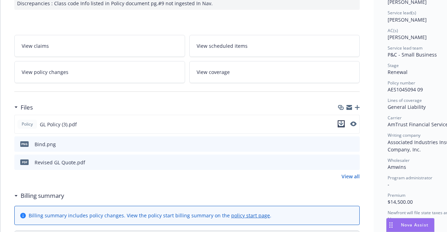
click at [342, 124] on icon "download file" at bounding box center [342, 124] width 6 height 6
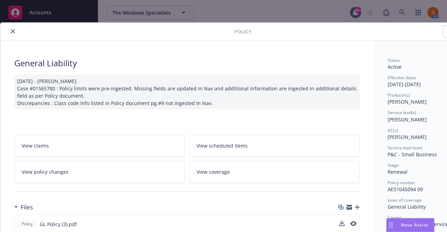
click at [14, 31] on icon "close" at bounding box center [13, 31] width 4 height 4
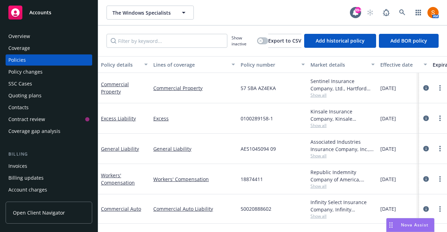
click at [266, 207] on span "50020888602" at bounding box center [256, 208] width 31 height 7
copy span "50020888602"
click at [397, 16] on link at bounding box center [403, 13] width 14 height 14
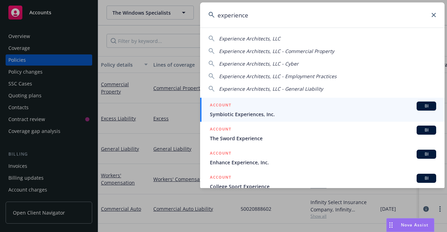
click at [270, 38] on span "Experience Architects, LLC" at bounding box center [250, 38] width 62 height 7
type input "Experience Architects, LLC"
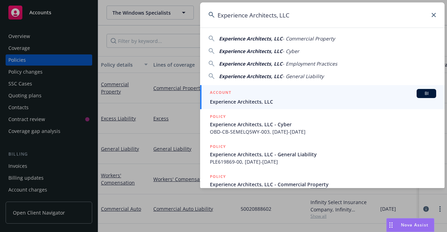
click at [244, 103] on span "Experience Architects, LLC" at bounding box center [323, 101] width 226 height 7
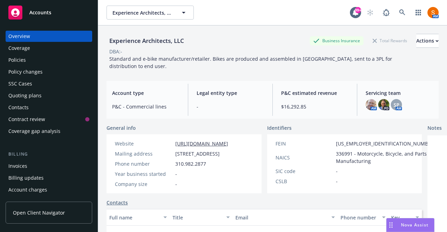
click at [27, 63] on div "Policies" at bounding box center [48, 60] width 81 height 11
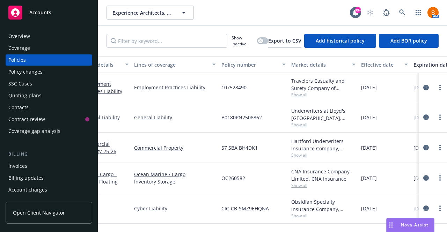
scroll to position [1, 0]
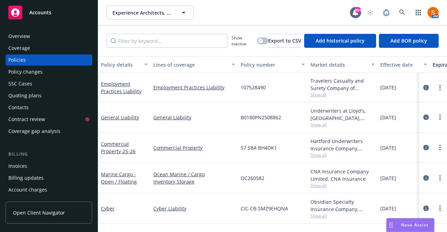
click at [34, 166] on div "Invoices" at bounding box center [48, 166] width 81 height 11
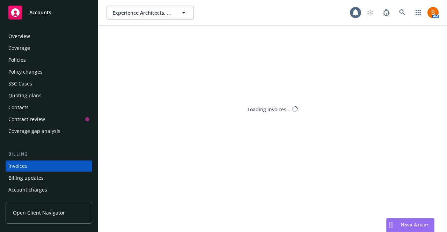
scroll to position [39, 0]
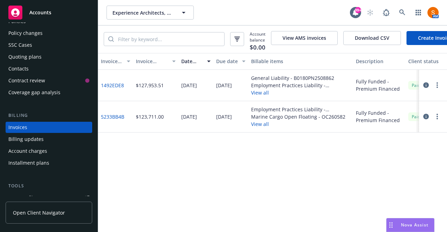
click at [112, 89] on link "1492EDE8" at bounding box center [112, 85] width 23 height 7
click at [403, 16] on link at bounding box center [403, 13] width 14 height 14
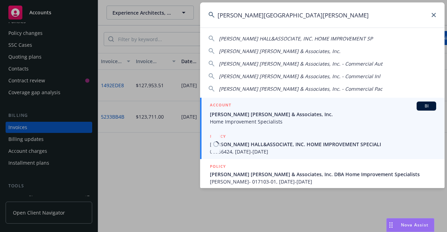
type input "steinberg hall"
click at [244, 115] on span "Steinberg Hall & Associates, Inc." at bounding box center [323, 114] width 226 height 7
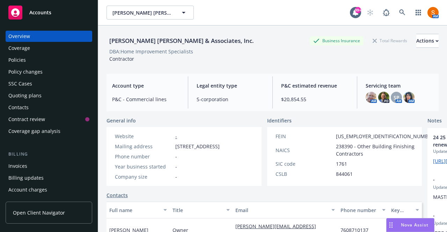
click at [31, 56] on div "Policies" at bounding box center [48, 60] width 81 height 11
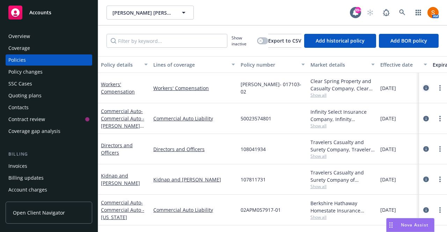
click at [424, 89] on icon "circleInformation" at bounding box center [427, 88] width 6 height 6
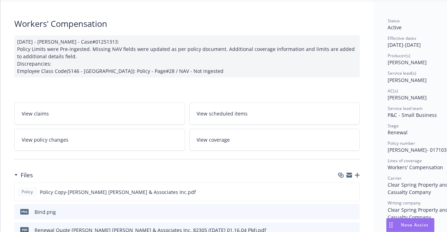
scroll to position [40, 0]
click at [344, 191] on icon "download file" at bounding box center [342, 192] width 6 height 6
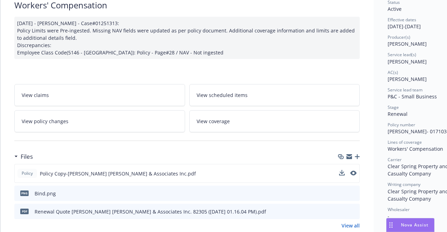
scroll to position [0, 0]
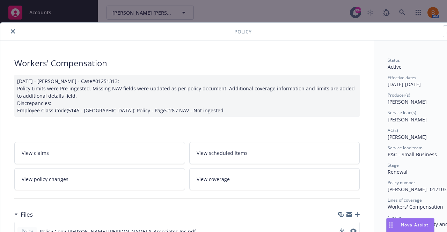
click at [14, 31] on icon "close" at bounding box center [13, 31] width 4 height 4
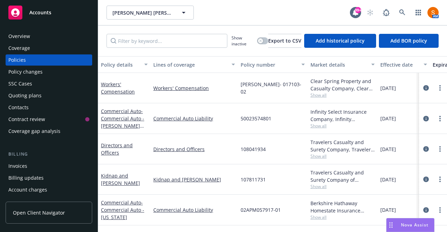
click at [58, 35] on div "Overview" at bounding box center [48, 36] width 81 height 11
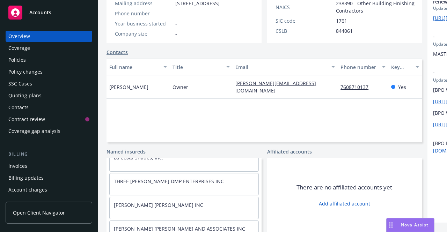
scroll to position [96, 0]
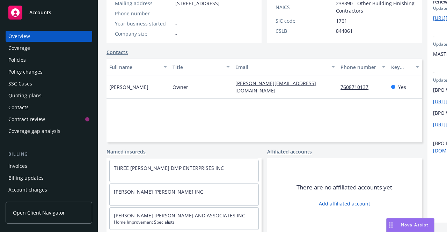
click at [57, 58] on div "Policies" at bounding box center [48, 60] width 81 height 11
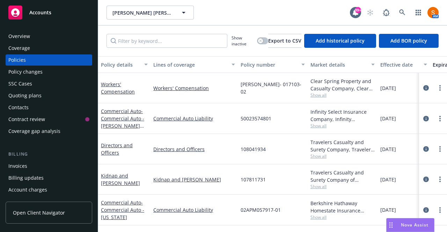
scroll to position [6, 0]
